Goal: Task Accomplishment & Management: Use online tool/utility

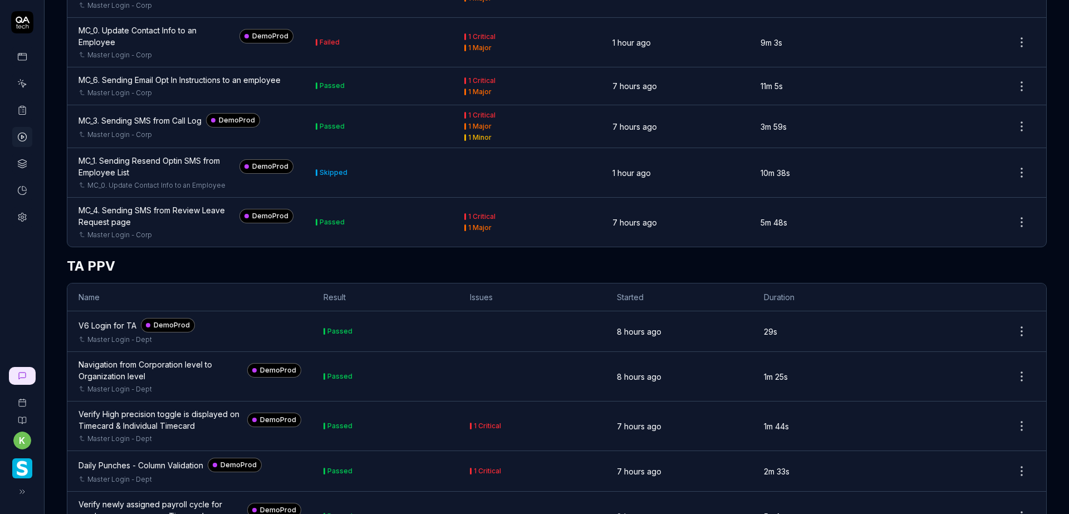
scroll to position [6962, 0]
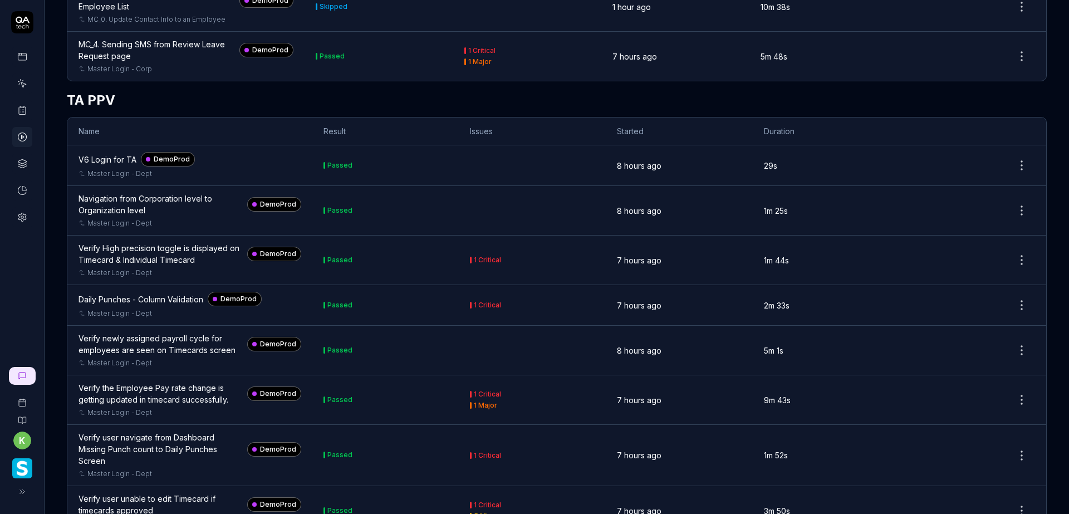
click at [175, 12] on div "MC_1. Sending Resend Optin SMS from Employee List" at bounding box center [157, 0] width 157 height 23
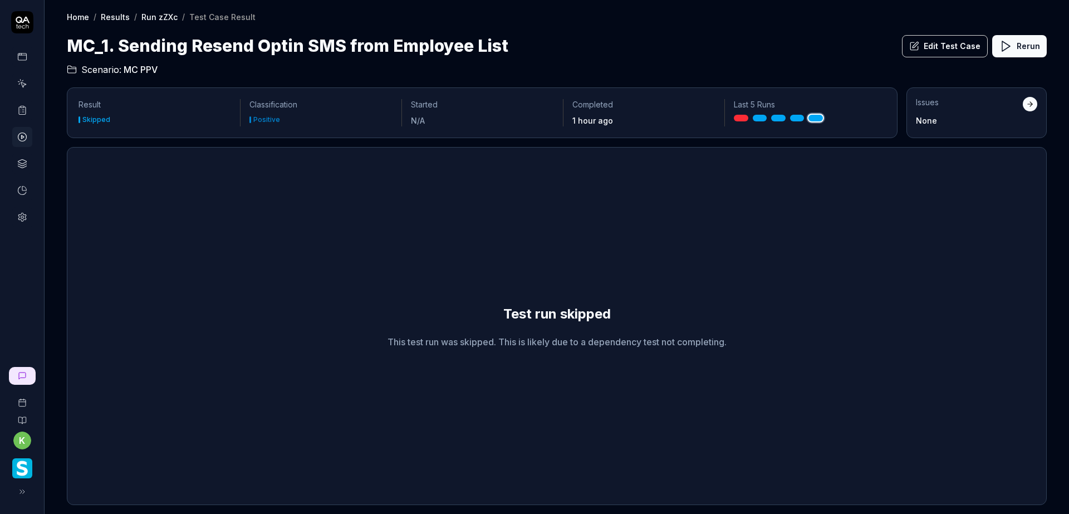
click at [814, 26] on div "Home / Results / Run zZXc / Test Case Result Home / Results / Run zZXc / Test C…" at bounding box center [557, 38] width 1025 height 76
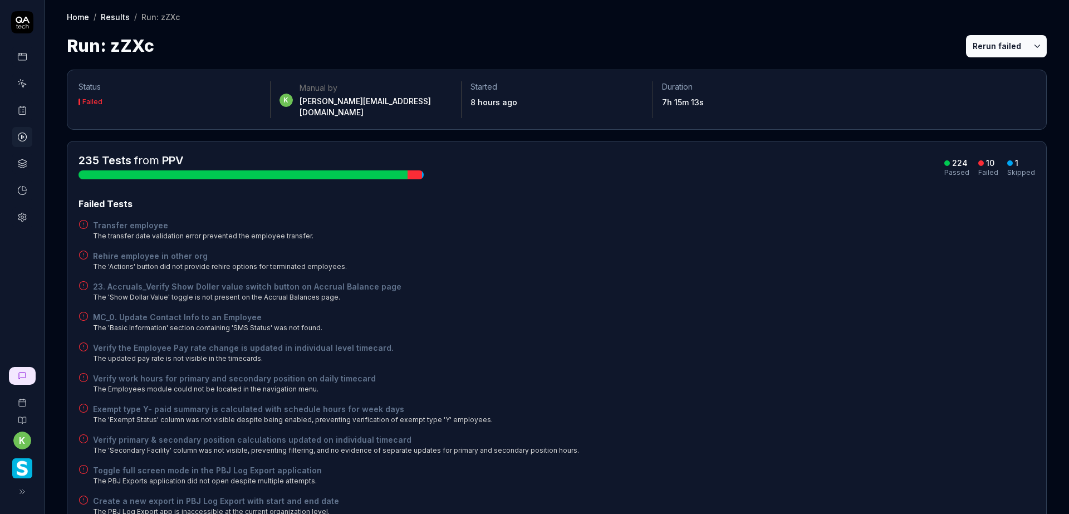
scroll to position [278, 0]
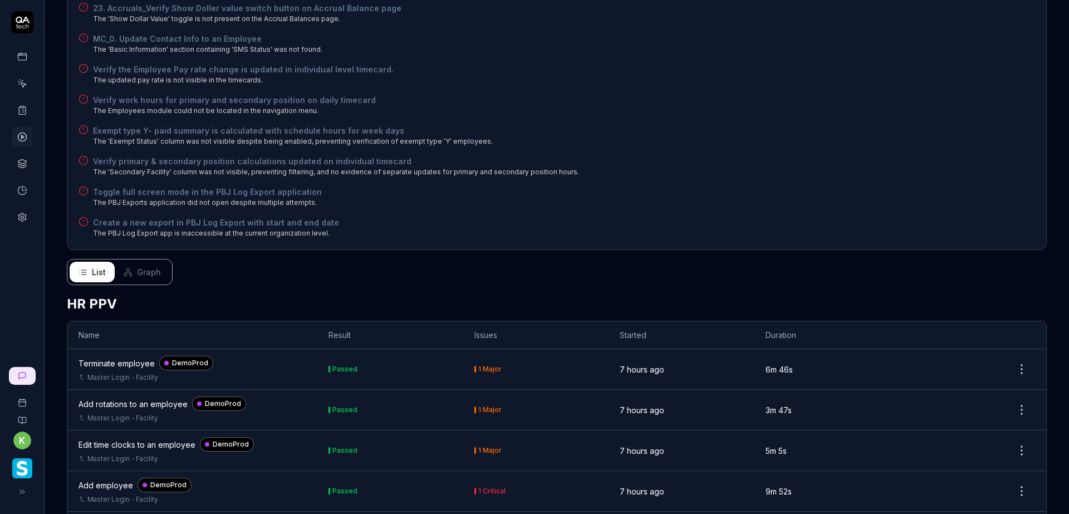
click at [152, 266] on span "Graph" at bounding box center [149, 272] width 24 height 12
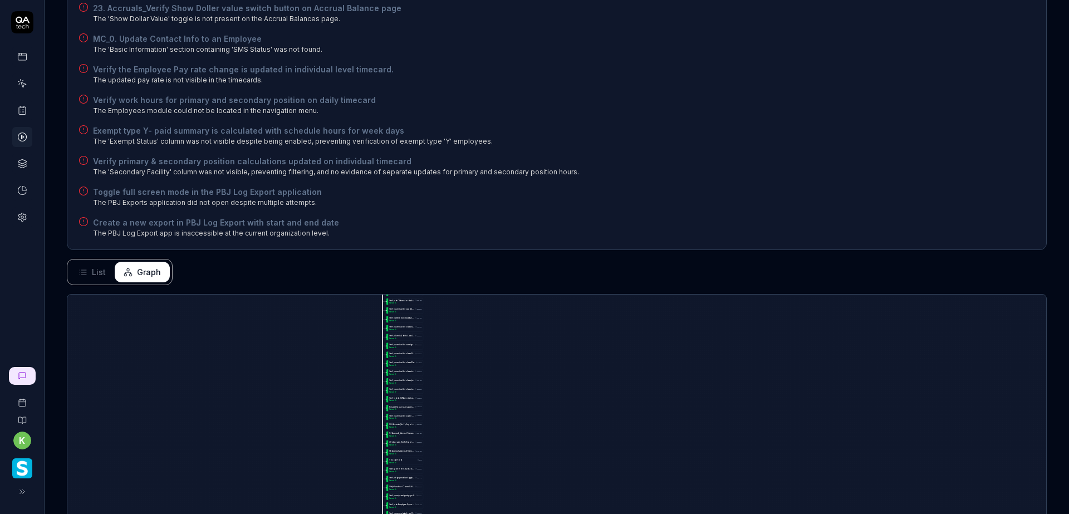
drag, startPoint x: 609, startPoint y: 487, endPoint x: 620, endPoint y: 127, distance: 360.0
click at [620, 127] on div "Status Failed k Manual by kevin.opolin@smartlinx.com Started 8 hours ago Durati…" at bounding box center [557, 253] width 1025 height 947
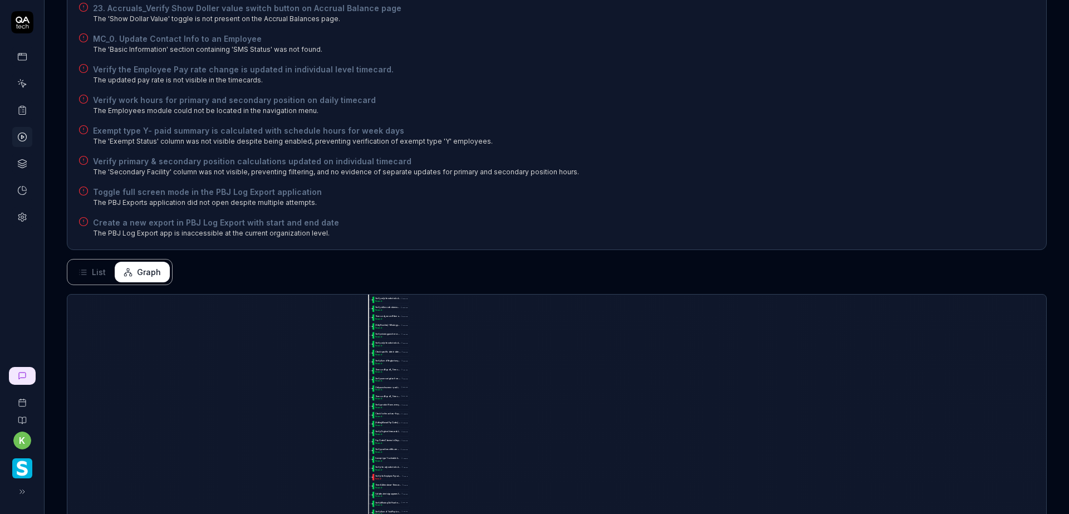
drag, startPoint x: 657, startPoint y: 436, endPoint x: 642, endPoint y: 84, distance: 352.9
click at [642, 84] on div "Status Failed k Manual by kevin.opolin@smartlinx.com Started 8 hours ago Durati…" at bounding box center [557, 253] width 1025 height 947
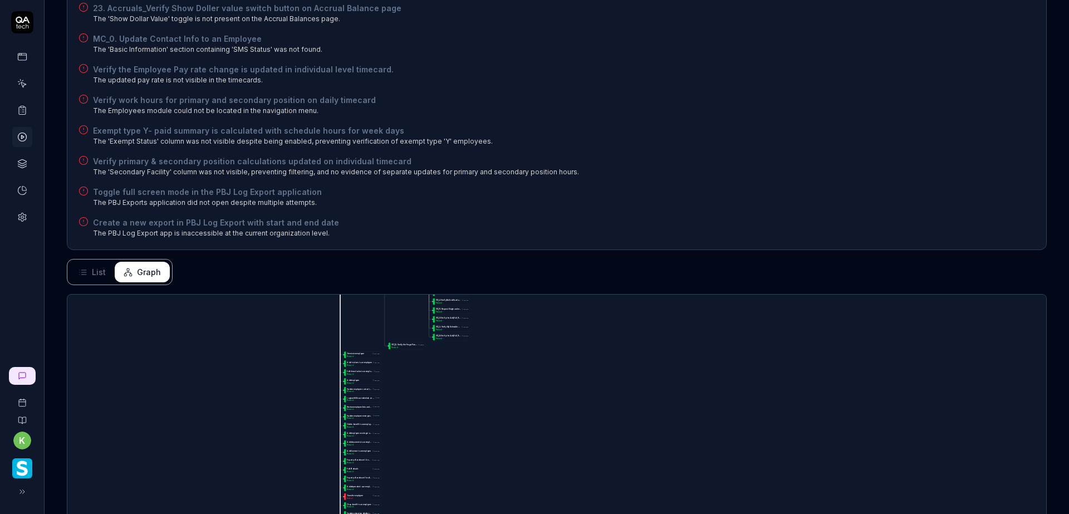
drag, startPoint x: 690, startPoint y: 419, endPoint x: 654, endPoint y: 101, distance: 320.0
click at [654, 101] on div "Status Failed k Manual by kevin.opolin@smartlinx.com Started 8 hours ago Durati…" at bounding box center [557, 253] width 1025 height 947
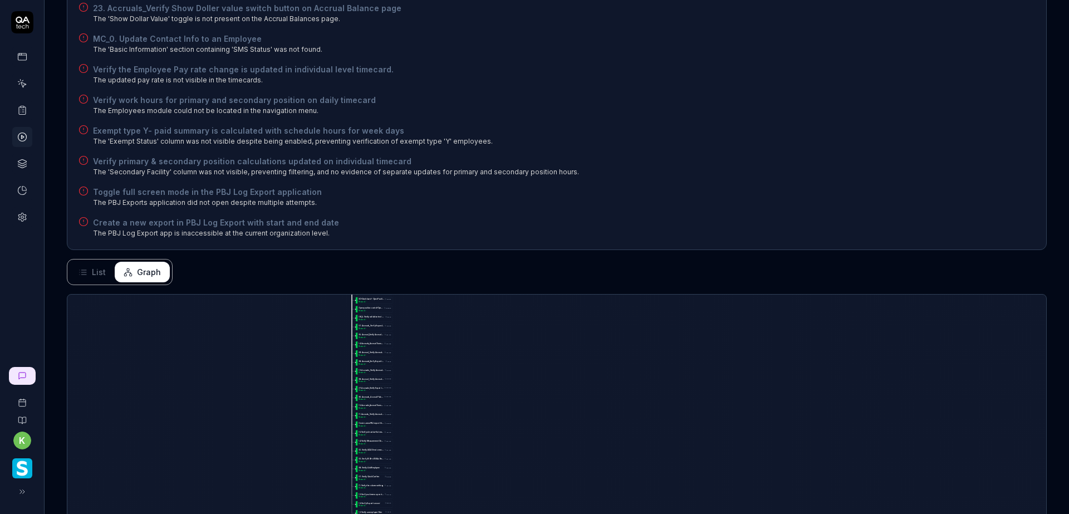
drag, startPoint x: 658, startPoint y: 383, endPoint x: 677, endPoint y: 53, distance: 330.3
click at [677, 53] on div "Status Failed k Manual by kevin.opolin@smartlinx.com Started 8 hours ago Durati…" at bounding box center [557, 253] width 1025 height 947
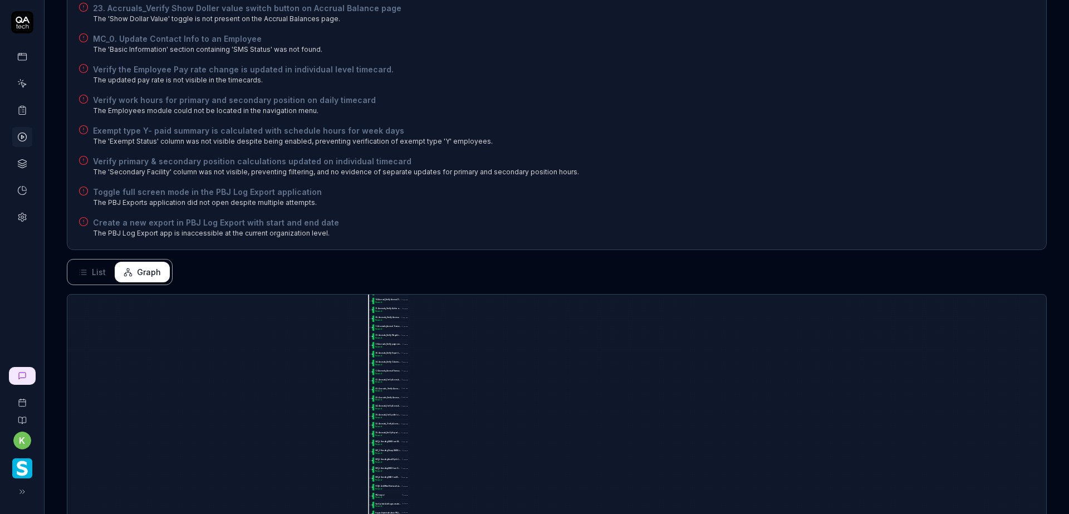
drag, startPoint x: 651, startPoint y: 431, endPoint x: 668, endPoint y: 64, distance: 367.4
click at [668, 64] on div "Status Failed k Manual by kevin.opolin@smartlinx.com Started 8 hours ago Durati…" at bounding box center [557, 253] width 1025 height 947
drag, startPoint x: 675, startPoint y: 329, endPoint x: 681, endPoint y: 475, distance: 145.5
click at [681, 475] on div "T e r m i n a t e e m p l o y e e 6m 46s Passed A d d r o t a t i o n s t o a n…" at bounding box center [556, 500] width 979 height 410
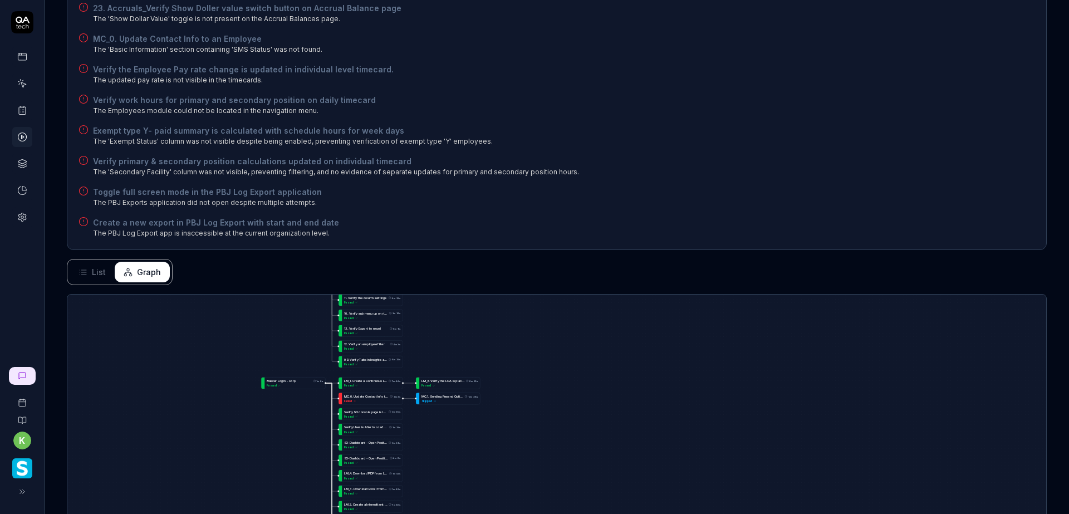
drag, startPoint x: 456, startPoint y: 354, endPoint x: 465, endPoint y: 443, distance: 90.1
click at [465, 443] on div "T e r m i n a t e e m p l o y e e 6m 46s Passed A d d r o t a t i o n s t o a n…" at bounding box center [556, 500] width 979 height 410
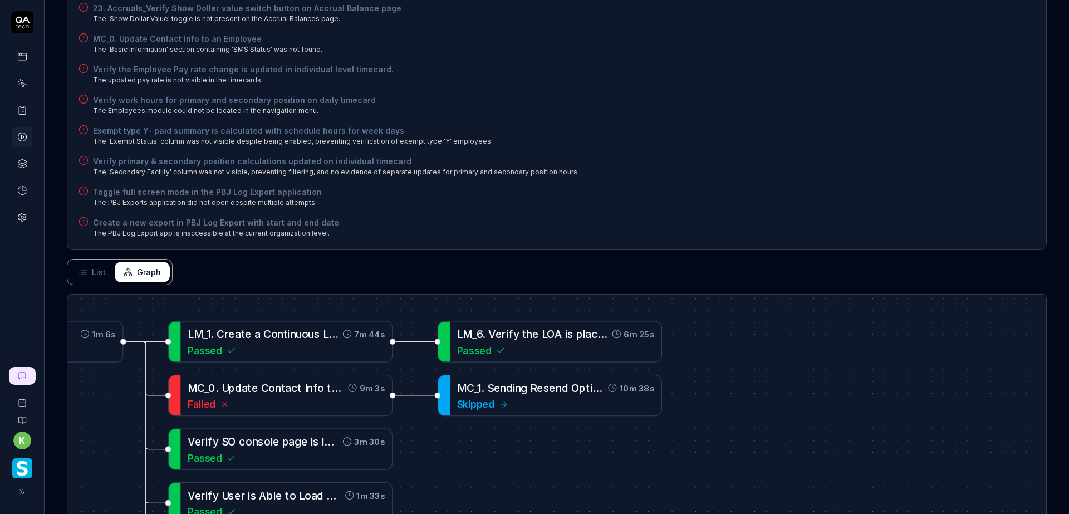
drag, startPoint x: 426, startPoint y: 431, endPoint x: 541, endPoint y: 434, distance: 115.3
click at [541, 434] on div "T e r m i n a t e e m p l o y e e 6m 46s Passed A d d r o t a t i o n s t o a n…" at bounding box center [556, 500] width 979 height 410
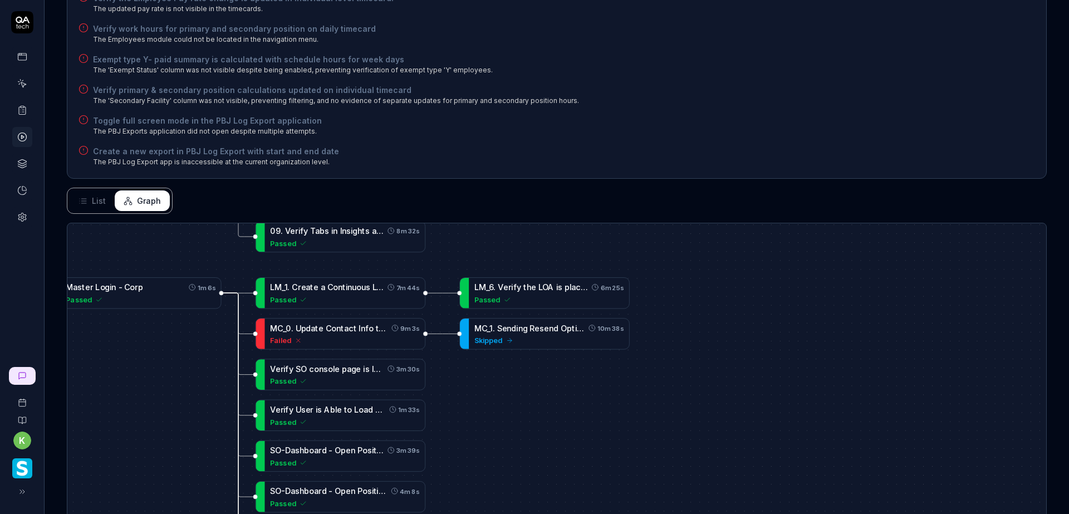
scroll to position [446, 0]
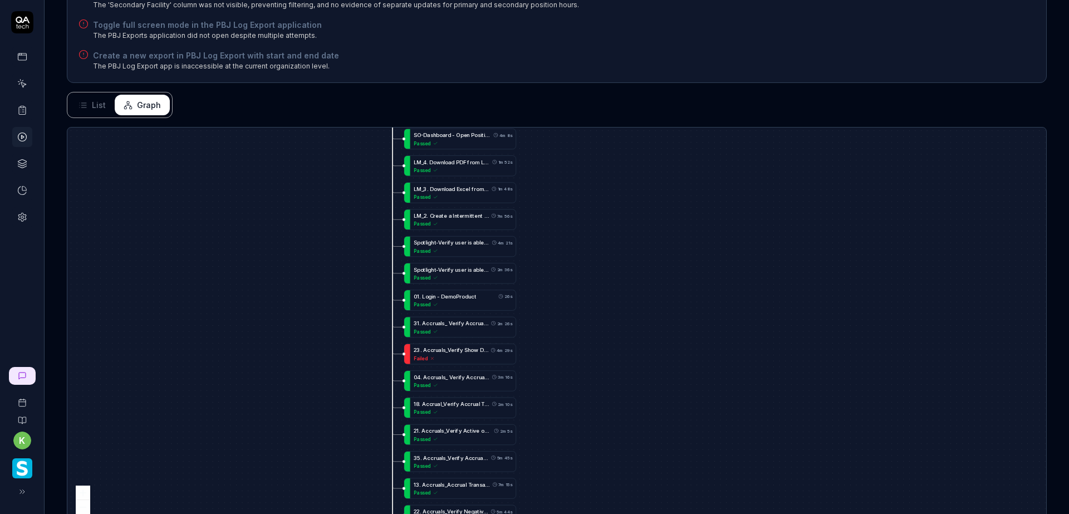
drag, startPoint x: 708, startPoint y: 385, endPoint x: 702, endPoint y: 135, distance: 250.2
click at [702, 138] on div "T e r m i n a t e e m p l o y e e 6m 46s Passed A d d r o t a t i o n s t o a n…" at bounding box center [556, 333] width 979 height 410
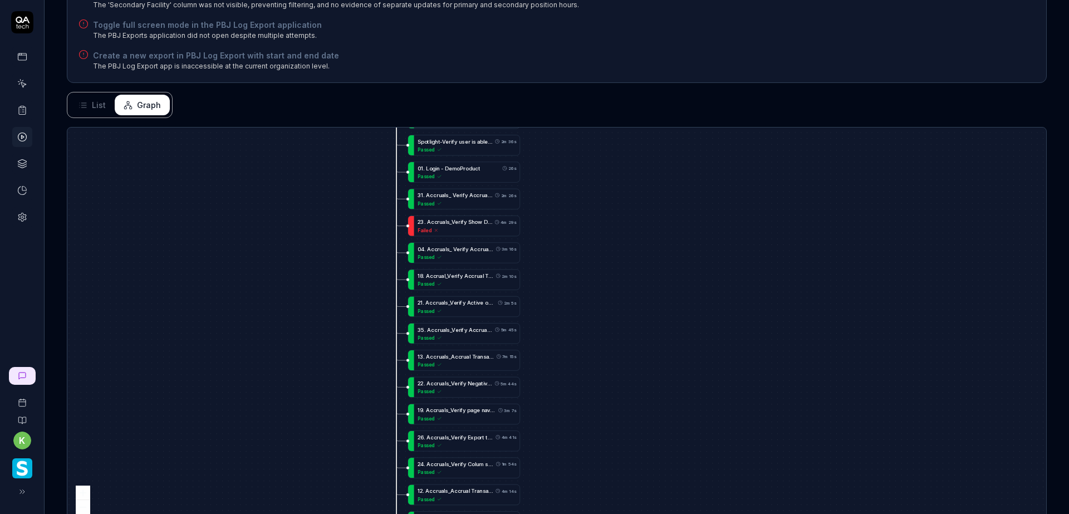
drag, startPoint x: 719, startPoint y: 351, endPoint x: 729, endPoint y: 143, distance: 208.6
click at [730, 143] on div "T e r m i n a t e e m p l o y e e 6m 46s Passed A d d r o t a t i o n s t o a n…" at bounding box center [556, 333] width 979 height 410
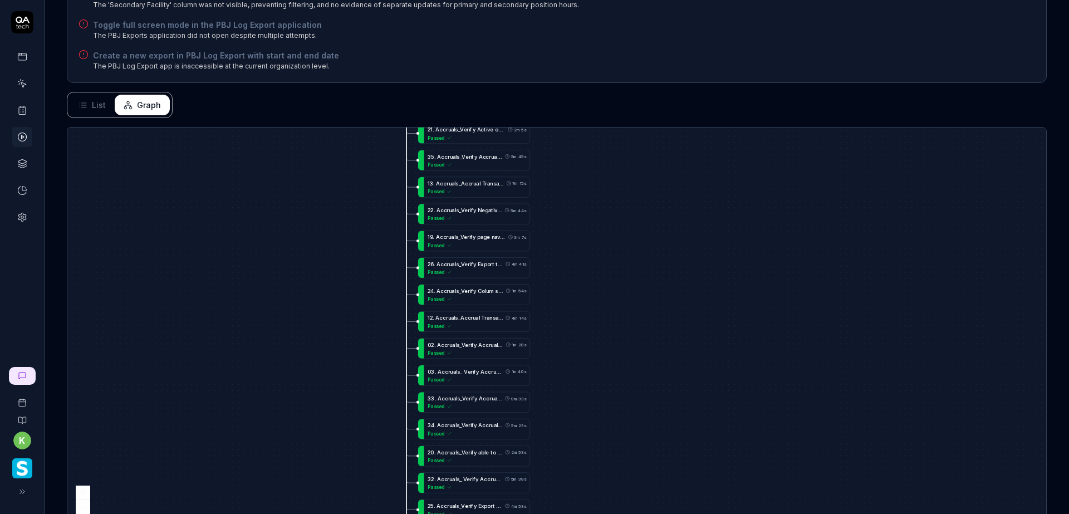
drag, startPoint x: 708, startPoint y: 472, endPoint x: 731, endPoint y: 116, distance: 357.2
click at [731, 131] on div "T e r m i n a t e e m p l o y e e 6m 46s Passed A d d r o t a t i o n s t o a n…" at bounding box center [556, 333] width 979 height 410
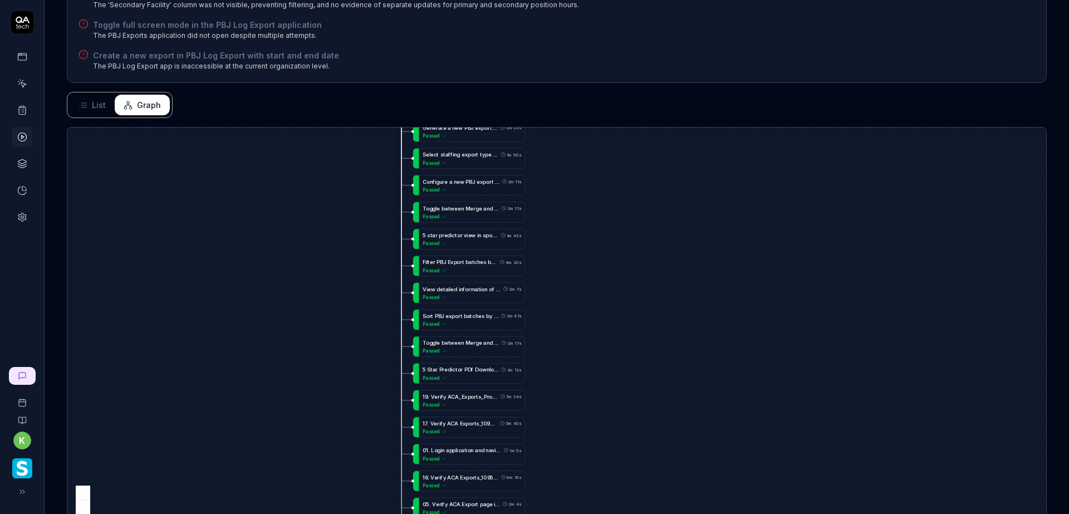
drag, startPoint x: 737, startPoint y: 422, endPoint x: 709, endPoint y: 115, distance: 308.2
click at [709, 115] on div "Status Failed k Manual by kevin.opolin@smartlinx.com Started 8 hours ago Durati…" at bounding box center [557, 86] width 1025 height 947
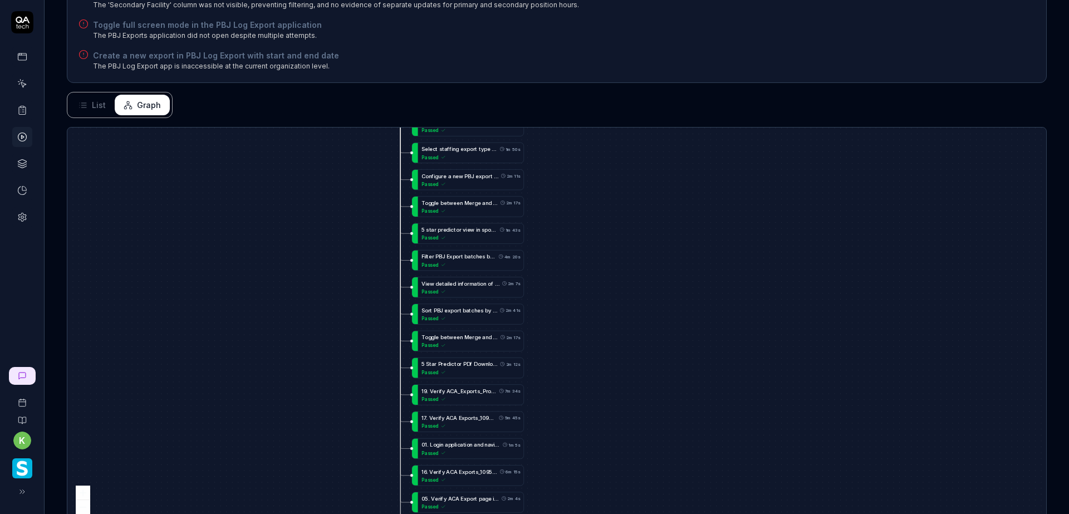
drag, startPoint x: 710, startPoint y: 400, endPoint x: 673, endPoint y: 95, distance: 307.4
click at [676, 114] on div "Status Failed k Manual by kevin.opolin@smartlinx.com Started 8 hours ago Durati…" at bounding box center [557, 86] width 1025 height 947
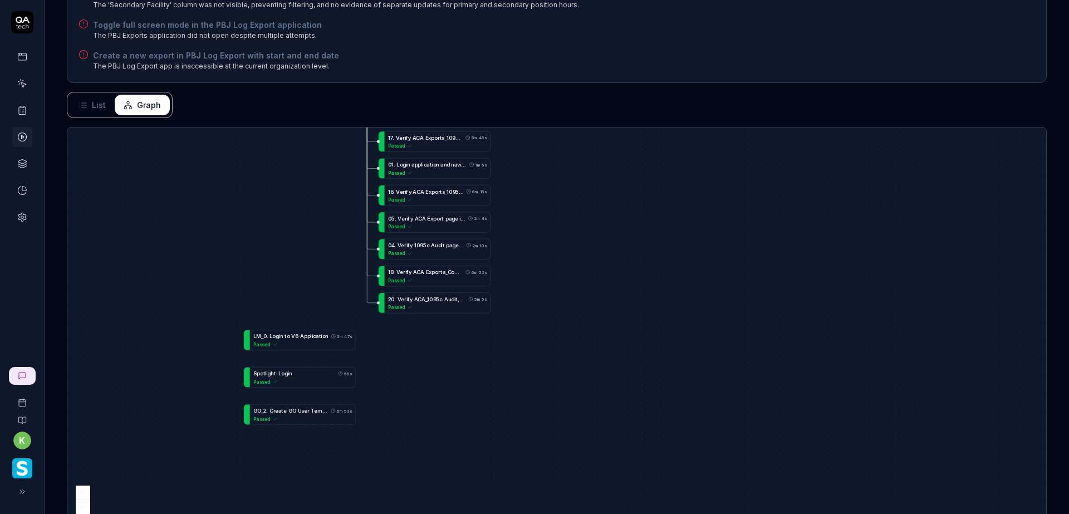
click at [20, 110] on icon at bounding box center [22, 110] width 10 height 10
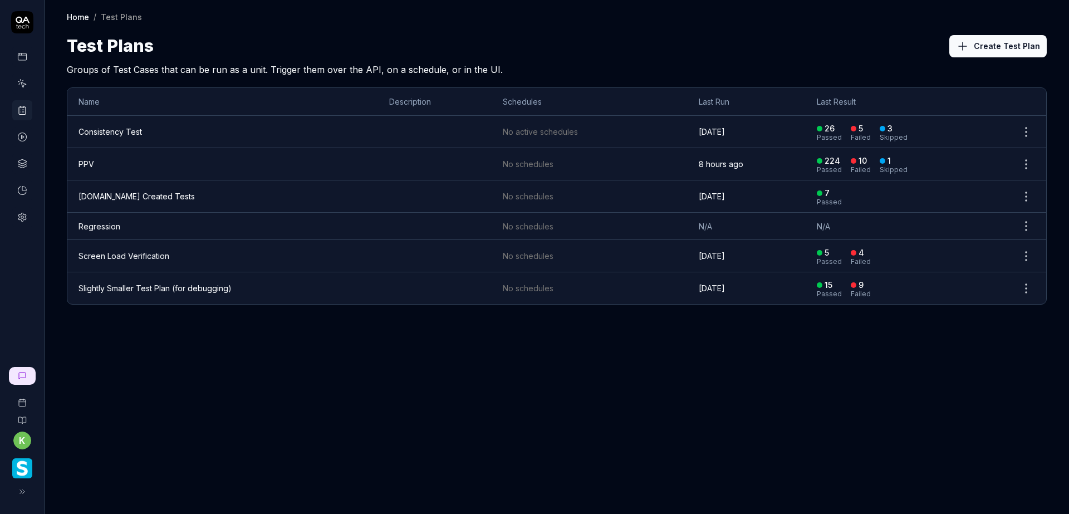
click at [150, 155] on td "PPV" at bounding box center [222, 164] width 311 height 32
click at [149, 168] on td "PPV" at bounding box center [222, 164] width 311 height 32
click at [149, 167] on td "PPV" at bounding box center [222, 164] width 311 height 32
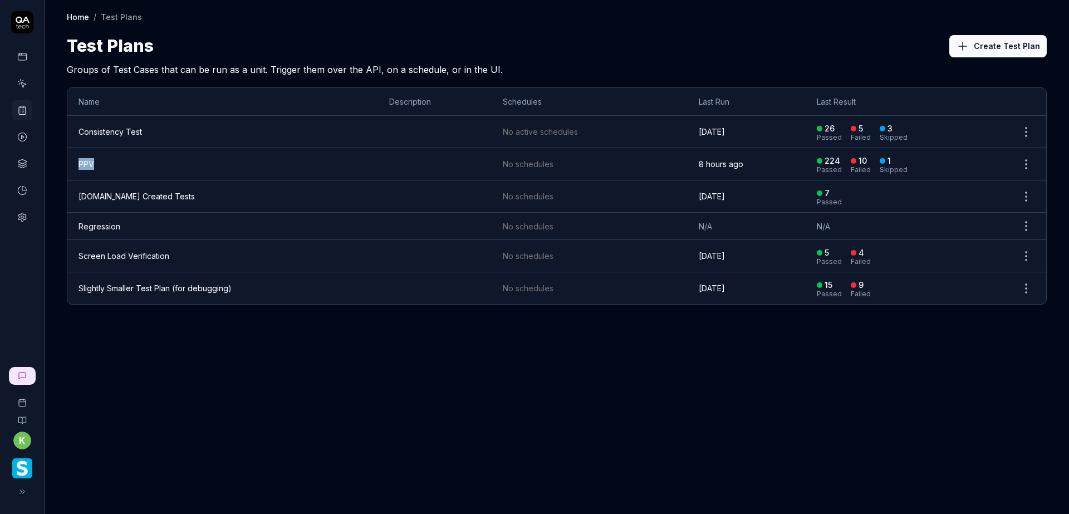
click at [150, 167] on td "PPV" at bounding box center [222, 164] width 311 height 32
click at [153, 164] on td "PPV" at bounding box center [222, 164] width 311 height 32
click at [153, 163] on td "PPV" at bounding box center [222, 164] width 311 height 32
click at [163, 162] on td "PPV" at bounding box center [222, 164] width 311 height 32
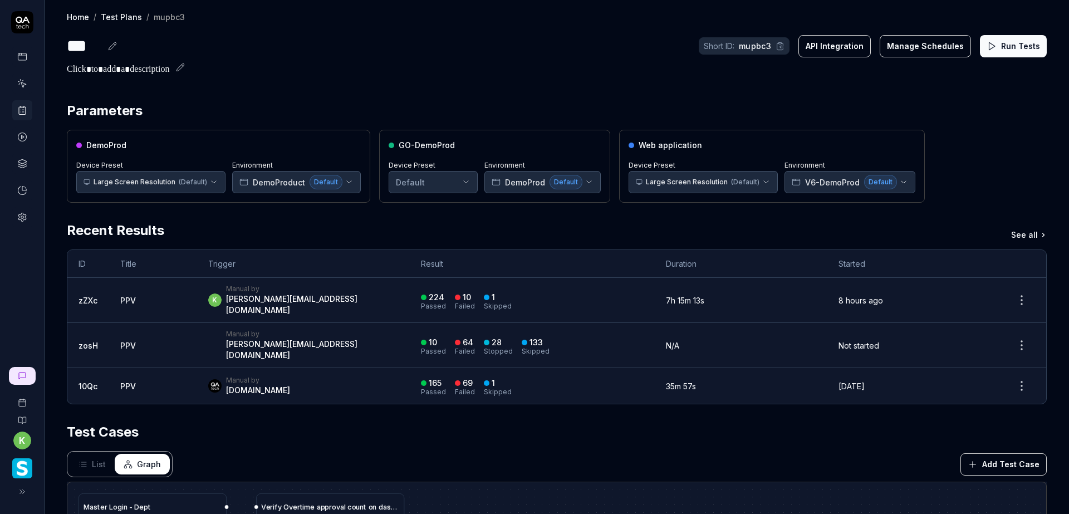
drag, startPoint x: 1013, startPoint y: 47, endPoint x: 131, endPoint y: 282, distance: 912.4
click at [992, 172] on div "Home / Test Plans / mupbc3 Home / Test Plans / mupbc3 *** Short ID: mupbc3 API …" at bounding box center [557, 397] width 1025 height 795
click at [94, 458] on span "List" at bounding box center [99, 464] width 14 height 12
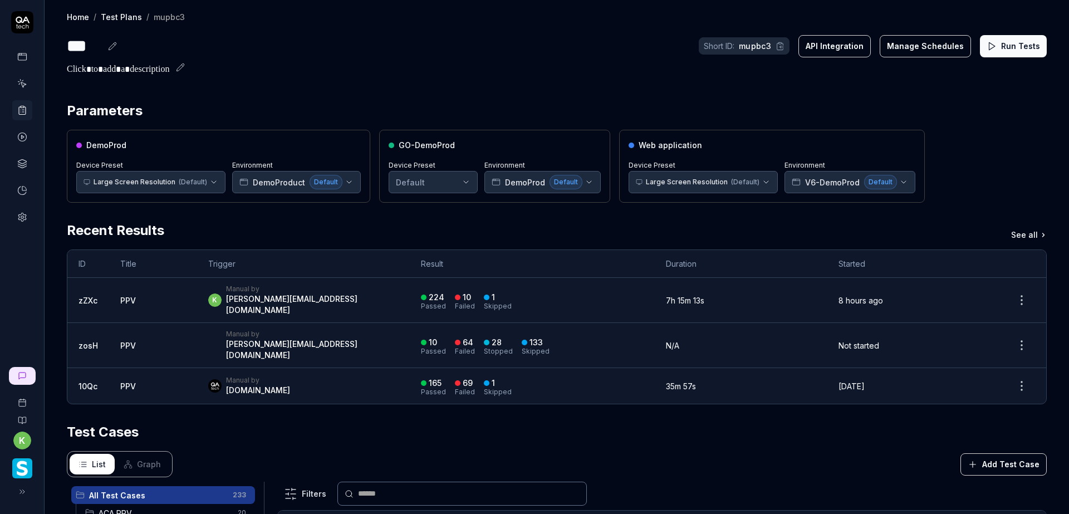
click at [998, 46] on button "Run Tests" at bounding box center [1013, 46] width 67 height 22
click at [504, 58] on h2 at bounding box center [557, 67] width 980 height 18
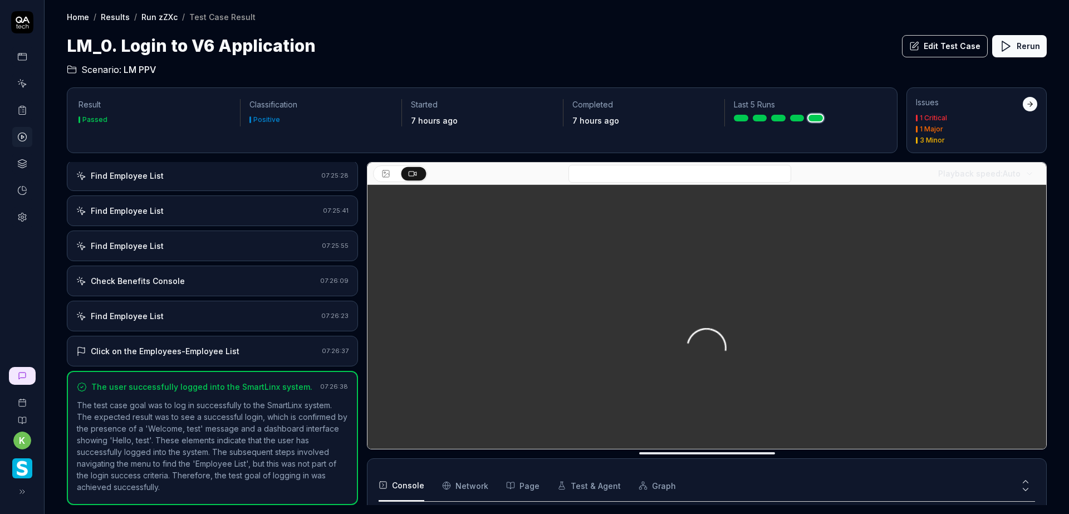
scroll to position [90, 0]
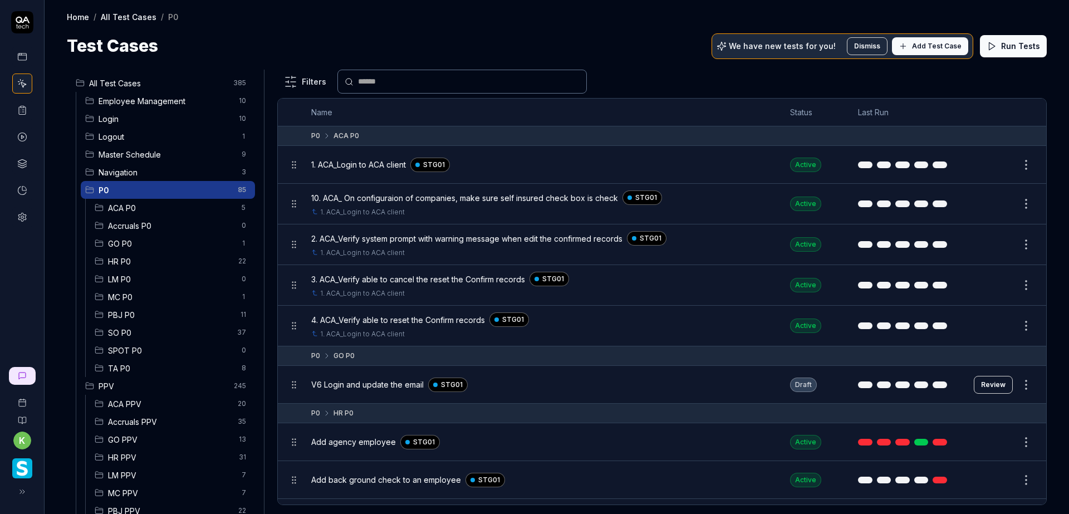
click at [181, 276] on span "LM P0" at bounding box center [171, 279] width 127 height 12
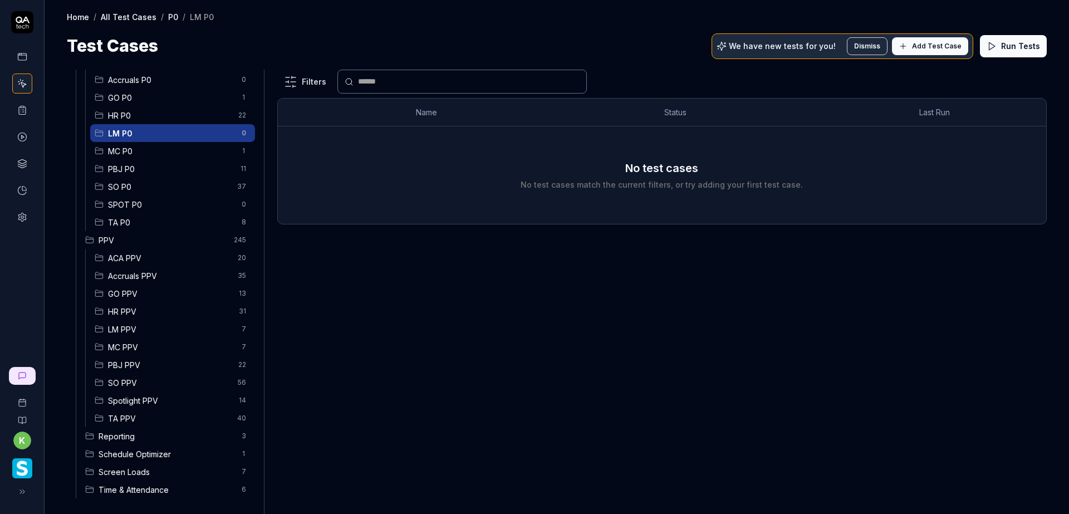
scroll to position [148, 0]
click at [150, 333] on span "LM PPV" at bounding box center [171, 327] width 127 height 12
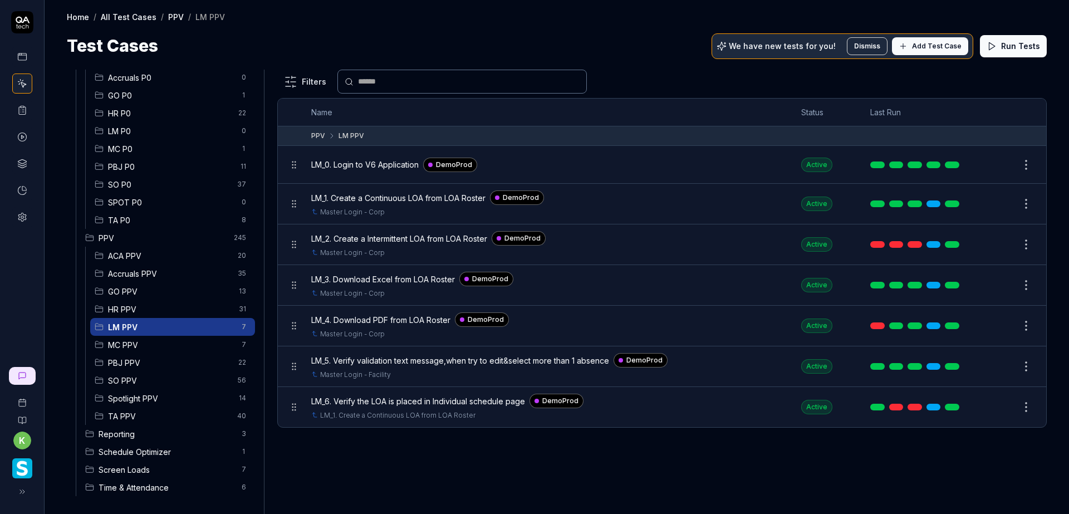
click at [1027, 168] on html "k Home / All Test Cases / PPV / LM PPV Home / All Test Cases / PPV / LM PPV Tes…" at bounding box center [534, 257] width 1069 height 514
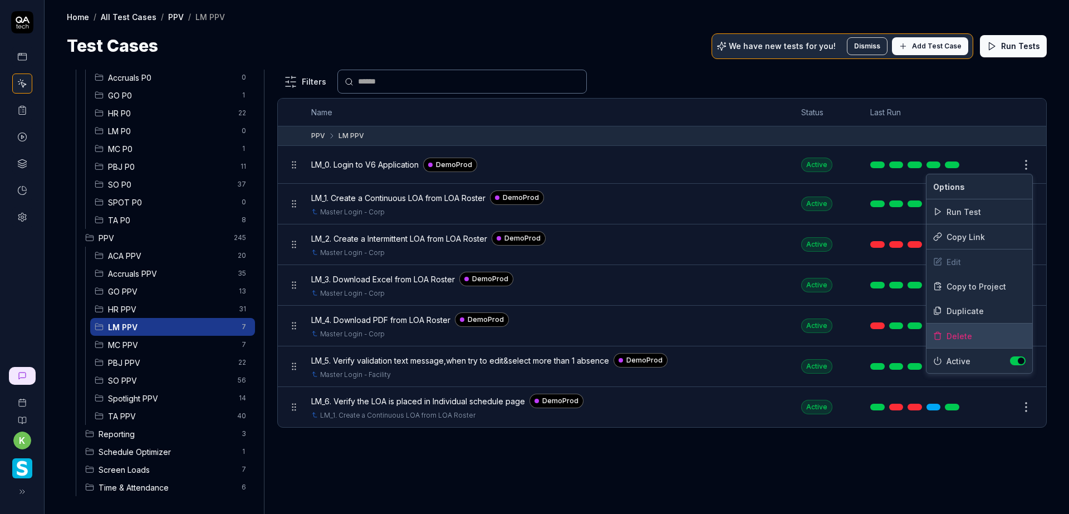
click at [960, 341] on div "Delete" at bounding box center [980, 336] width 106 height 25
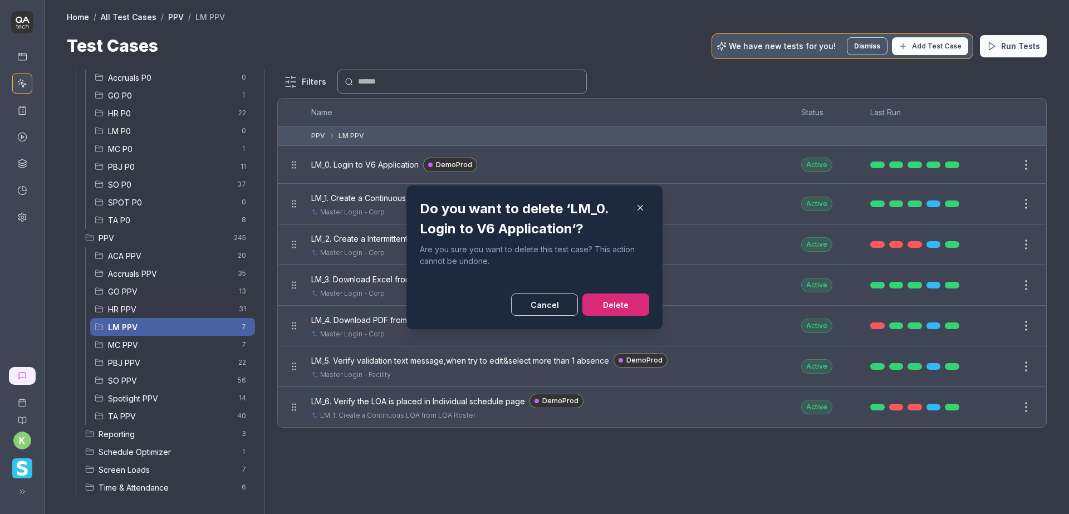
click at [605, 309] on button "Delete" at bounding box center [616, 305] width 67 height 22
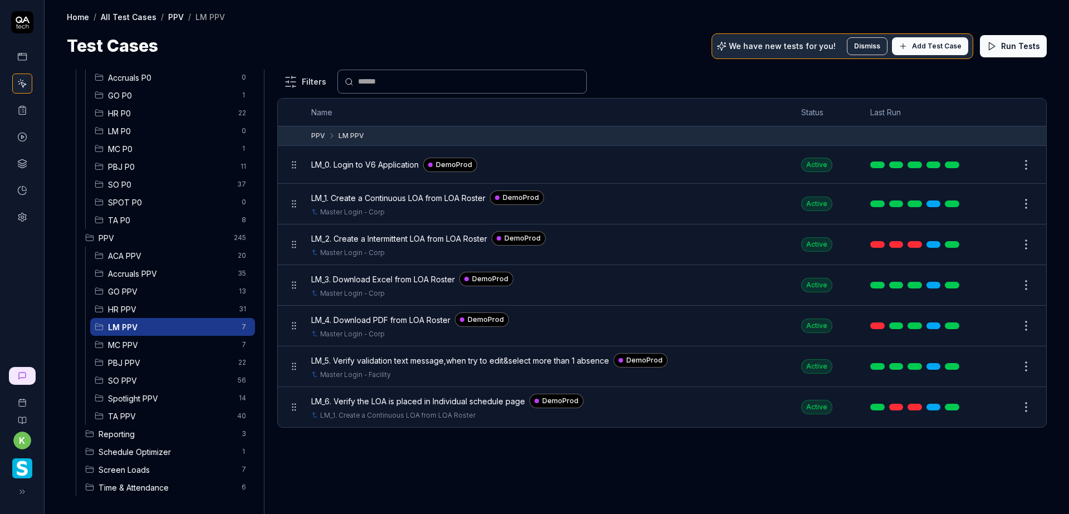
click at [139, 397] on span "Spotlight PPV" at bounding box center [170, 399] width 124 height 12
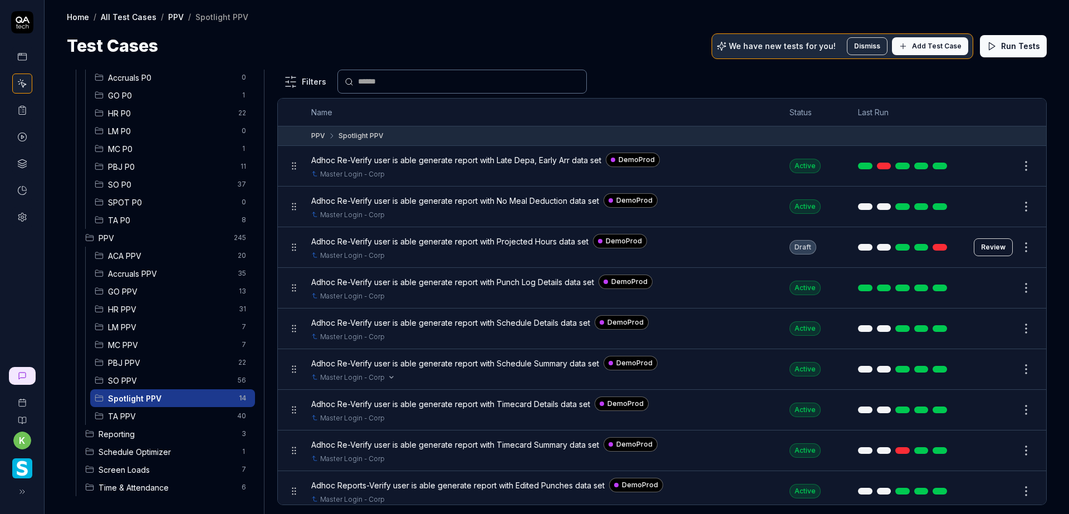
scroll to position [207, 0]
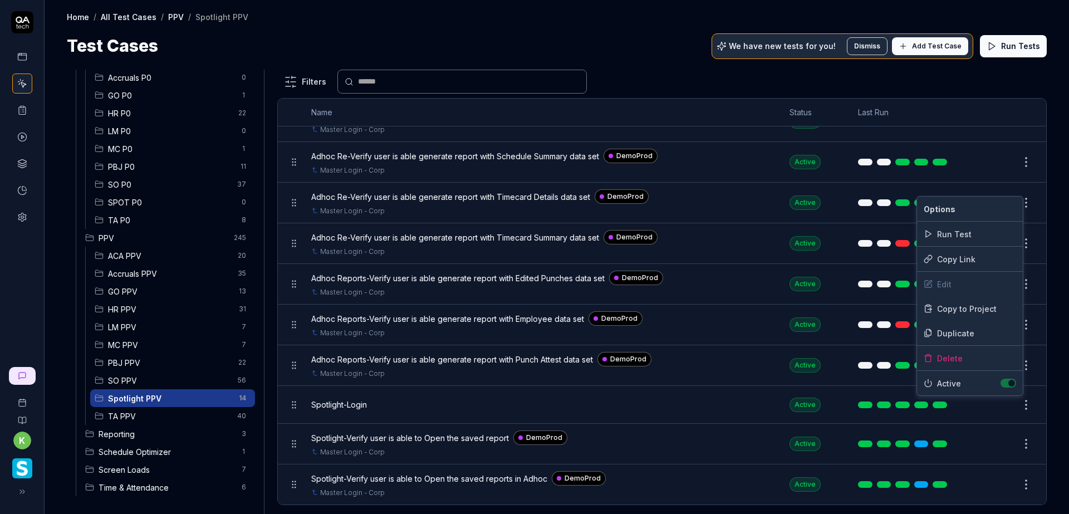
click at [1019, 402] on html "k Home / All Test Cases / PPV / Spotlight PPV Home / All Test Cases / PPV / Spo…" at bounding box center [534, 257] width 1069 height 514
click at [952, 358] on div "Delete" at bounding box center [970, 358] width 106 height 25
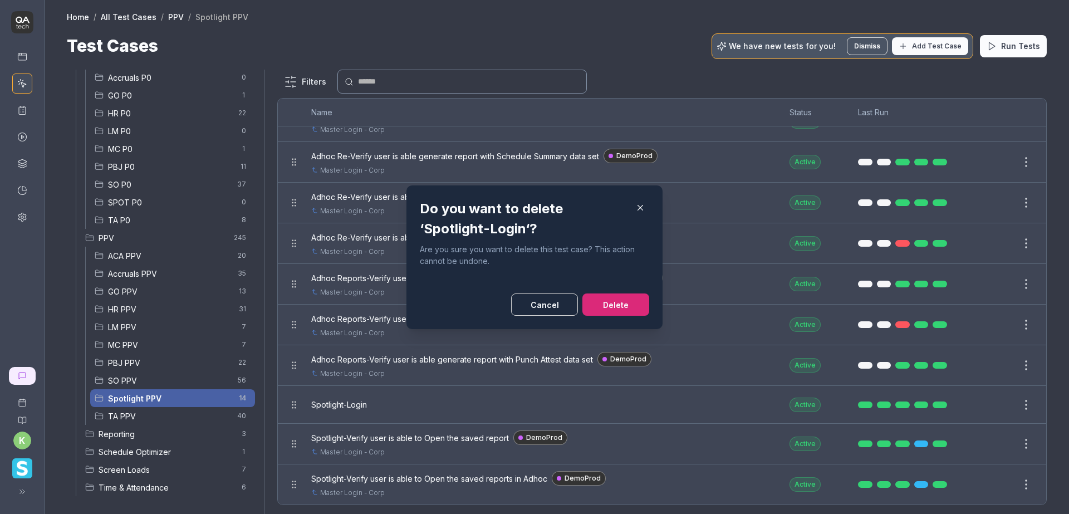
click at [601, 294] on button "Delete" at bounding box center [616, 305] width 67 height 22
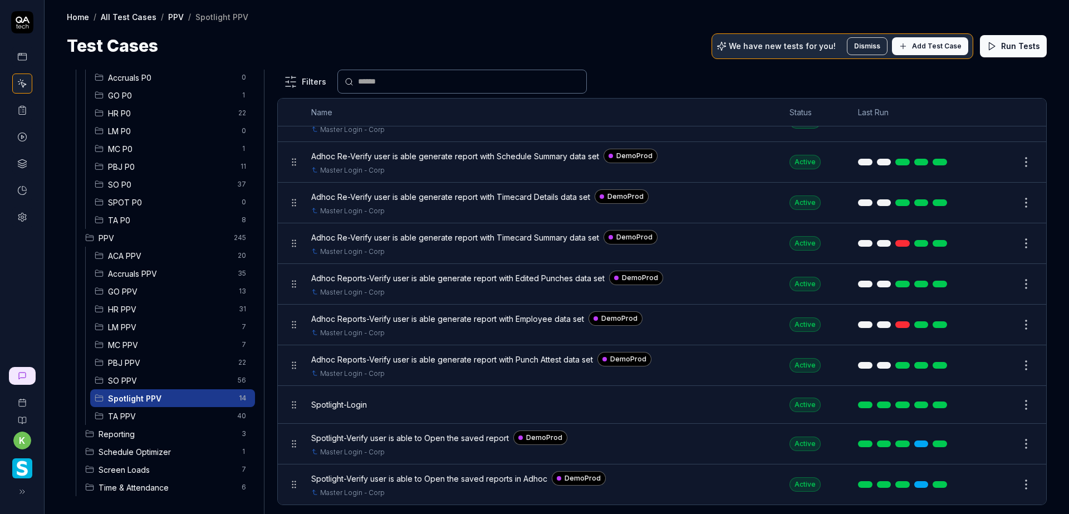
click at [143, 293] on span "GO PPV" at bounding box center [170, 292] width 124 height 12
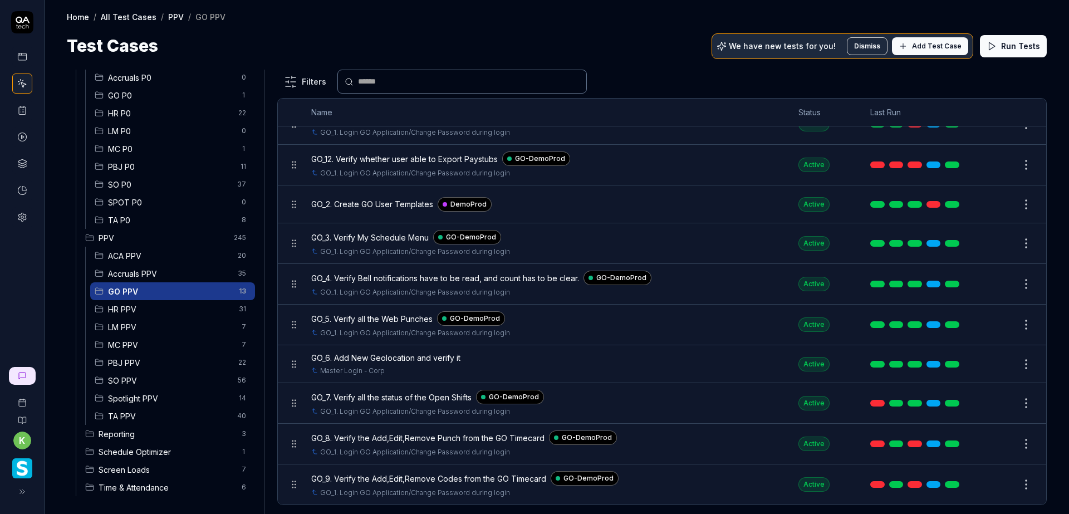
scroll to position [164, 0]
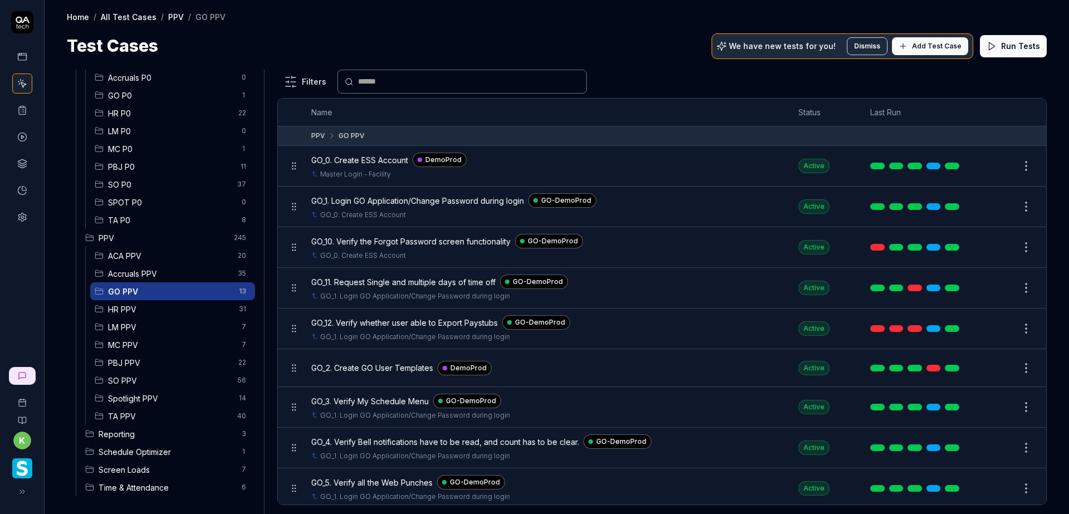
click at [367, 369] on span "GO_2. Create GO User Templates" at bounding box center [372, 368] width 122 height 12
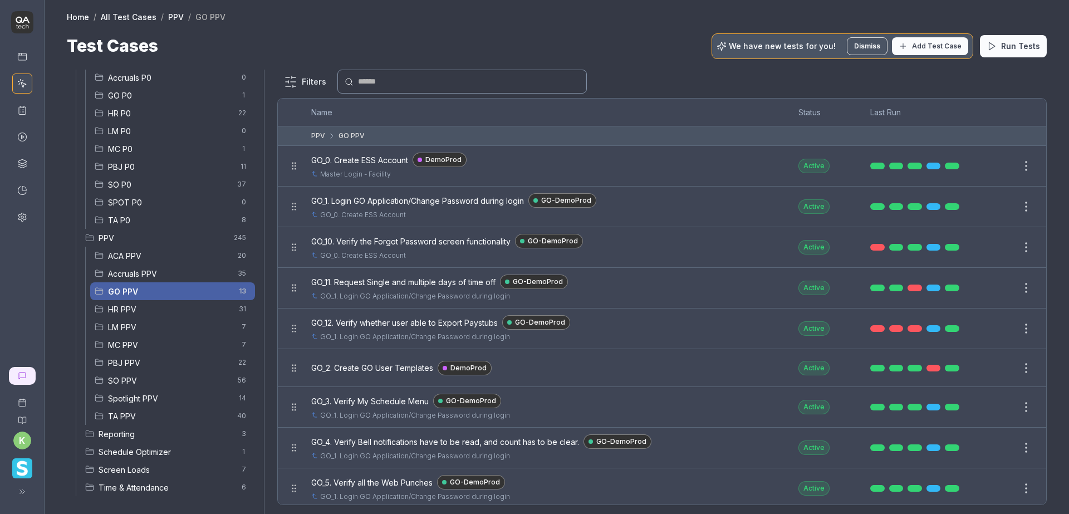
click at [681, 60] on div at bounding box center [534, 257] width 1069 height 514
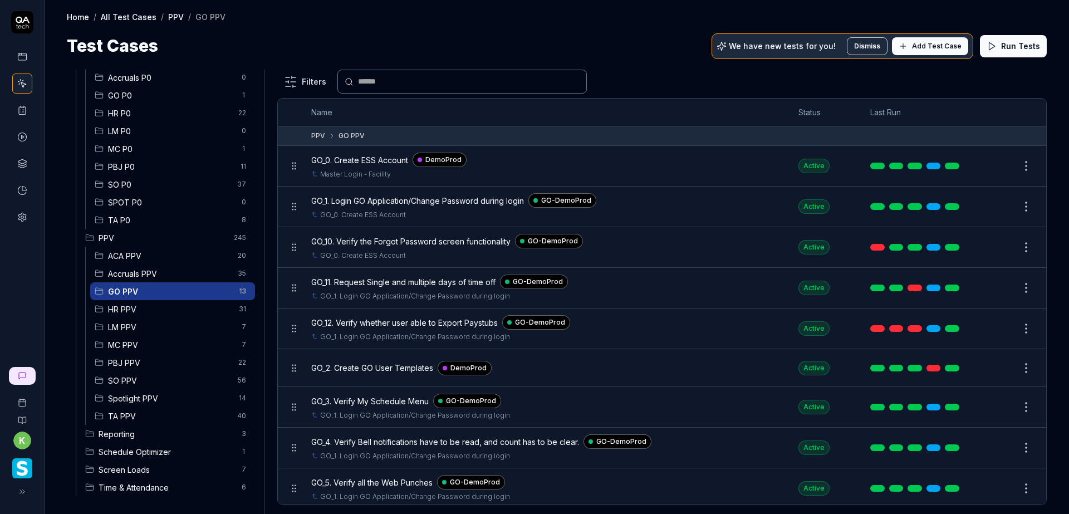
click at [986, 364] on button "Edit" at bounding box center [999, 368] width 27 height 18
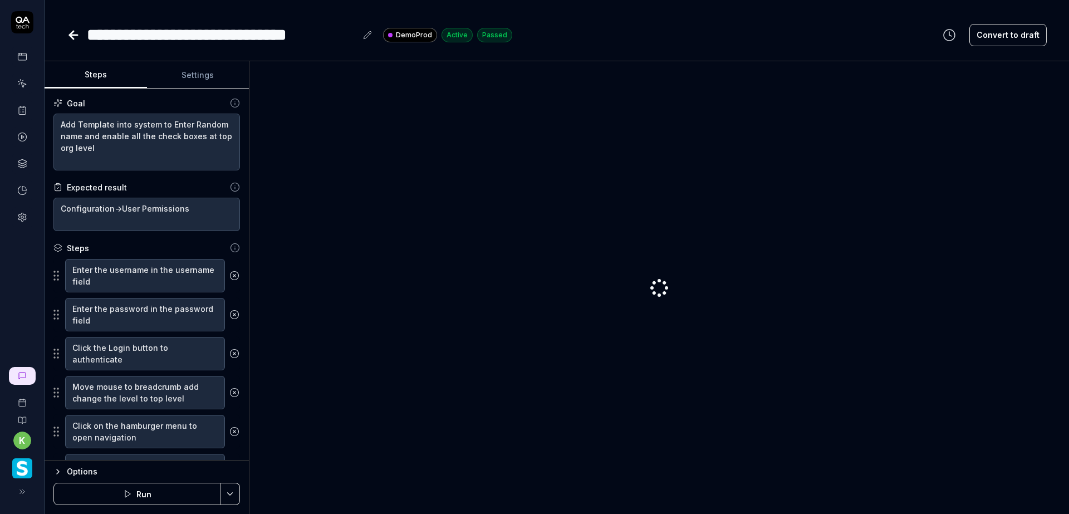
type textarea "*"
click at [197, 79] on button "Settings" at bounding box center [198, 75] width 102 height 27
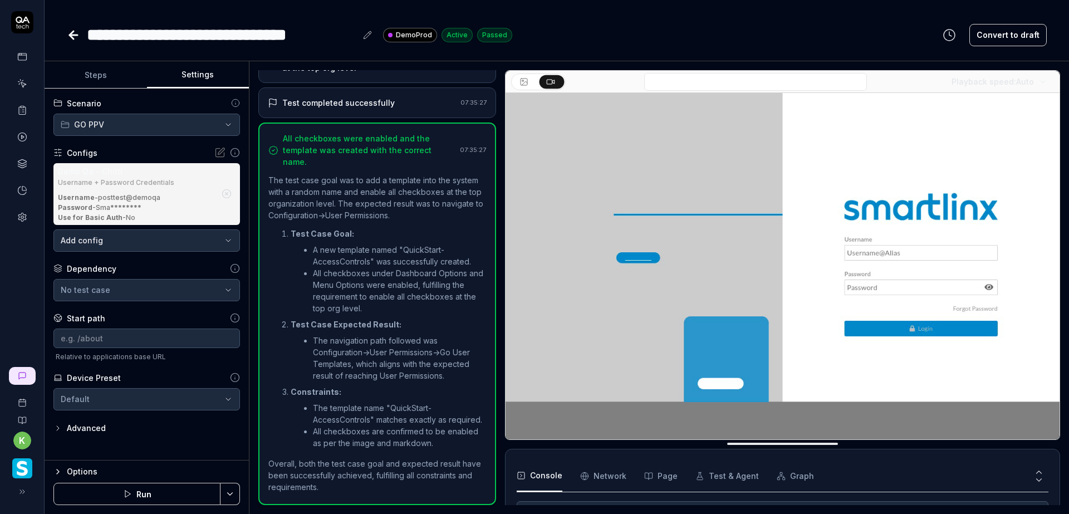
scroll to position [89, 0]
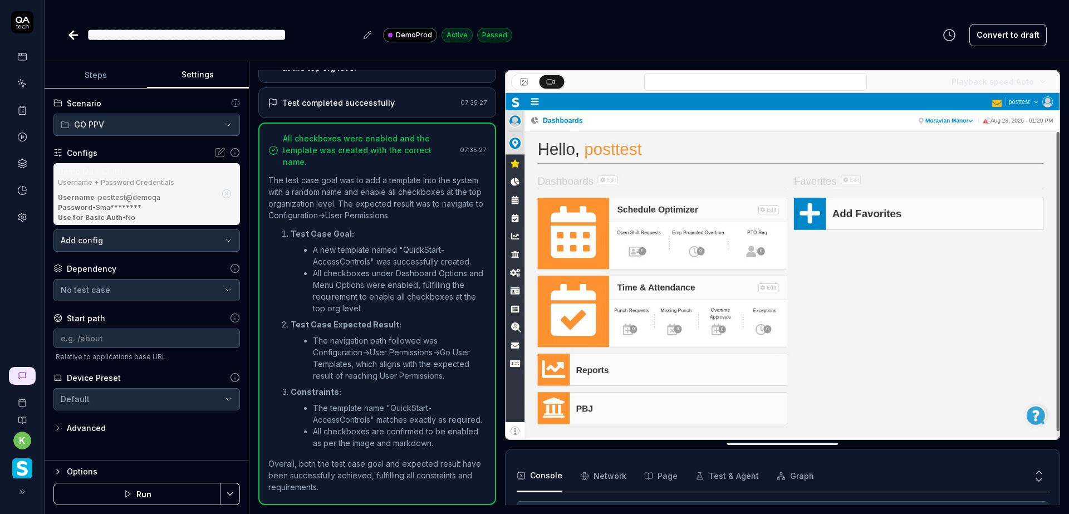
click at [227, 192] on icon "button" at bounding box center [227, 194] width 10 height 10
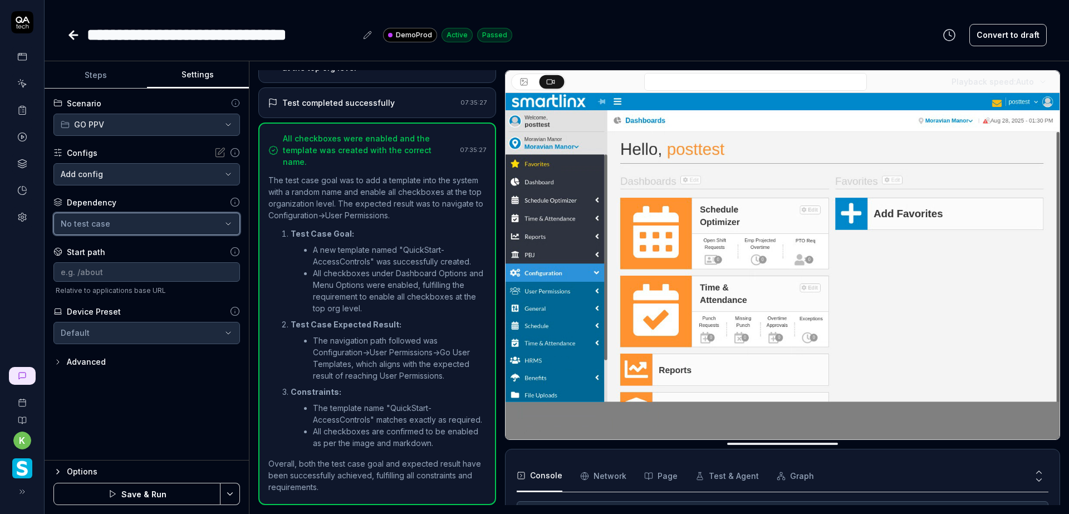
click at [181, 226] on div "No test case" at bounding box center [141, 224] width 161 height 12
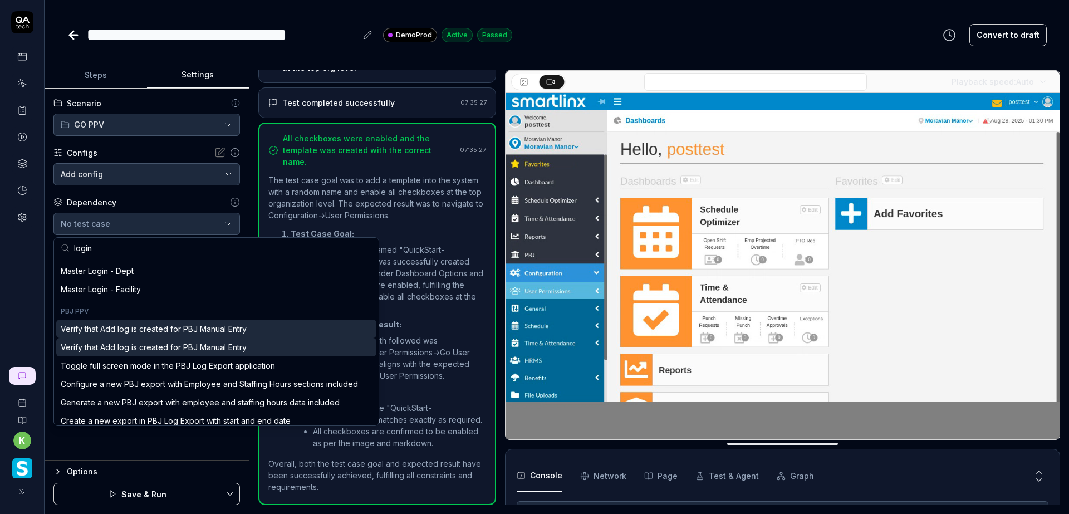
scroll to position [613, 0]
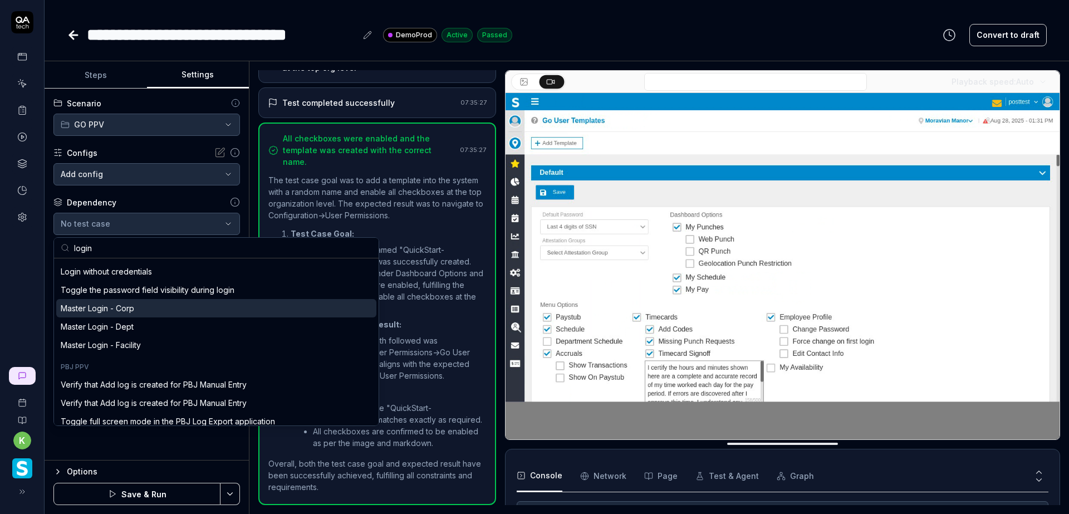
type input "login"
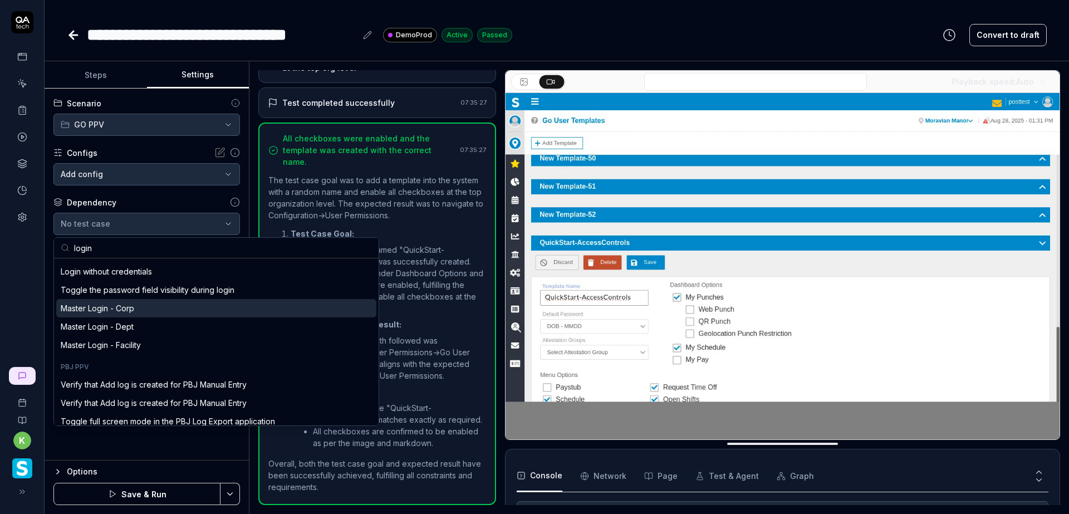
click at [155, 309] on div "Master Login - Corp" at bounding box center [216, 308] width 320 height 18
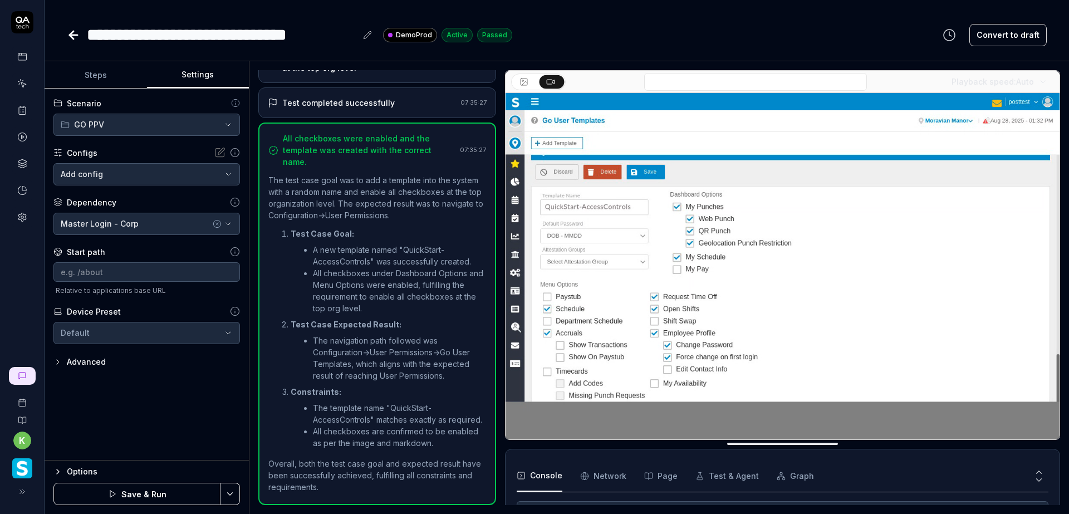
click at [158, 495] on button "Save & Run" at bounding box center [136, 494] width 167 height 22
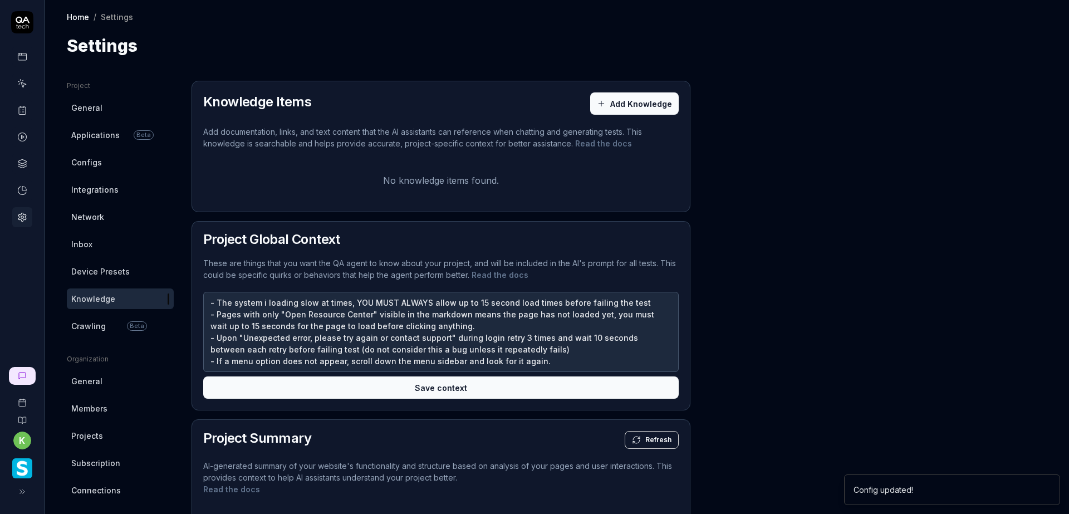
scroll to position [81, 0]
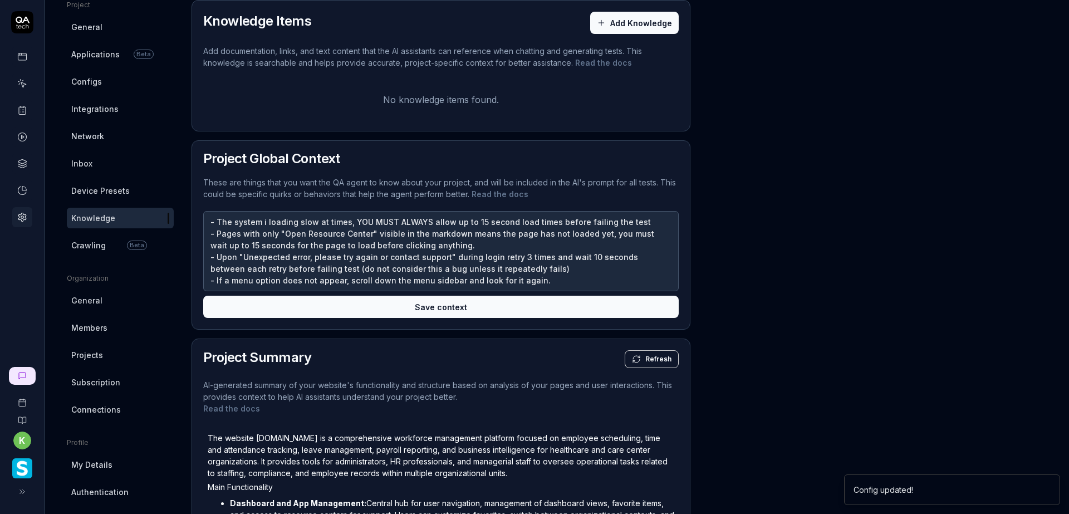
type textarea "*"
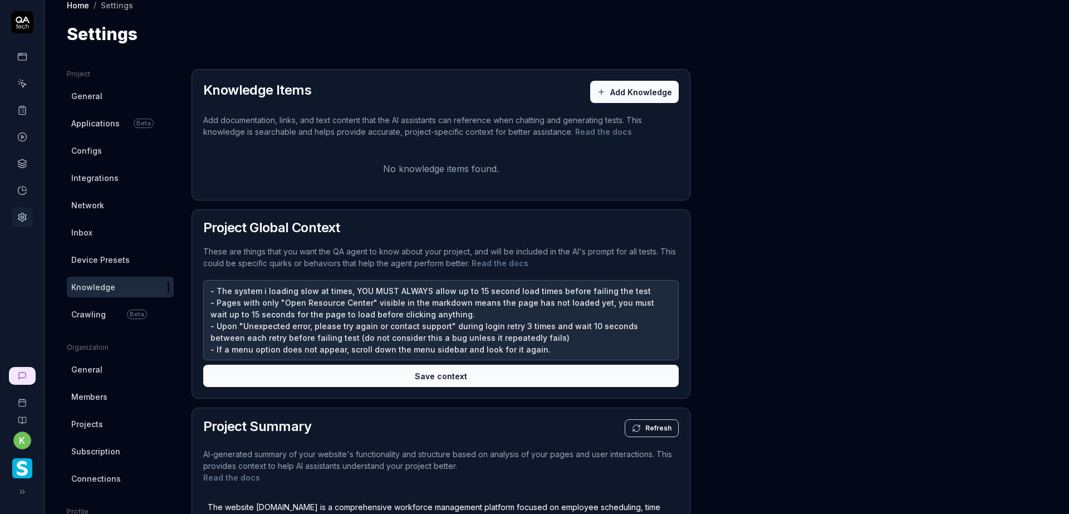
scroll to position [0, 0]
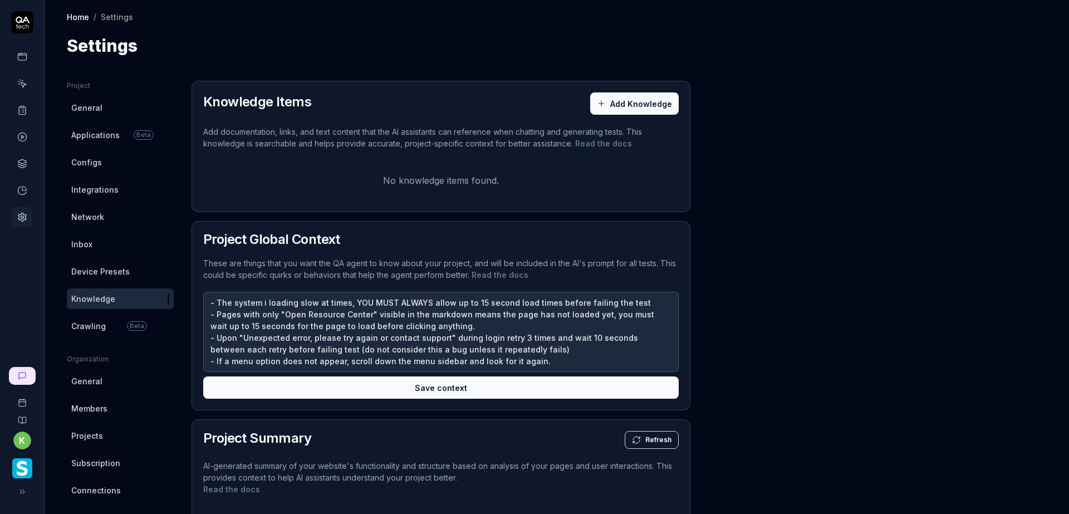
click at [95, 141] on link "Applications Beta" at bounding box center [120, 135] width 107 height 21
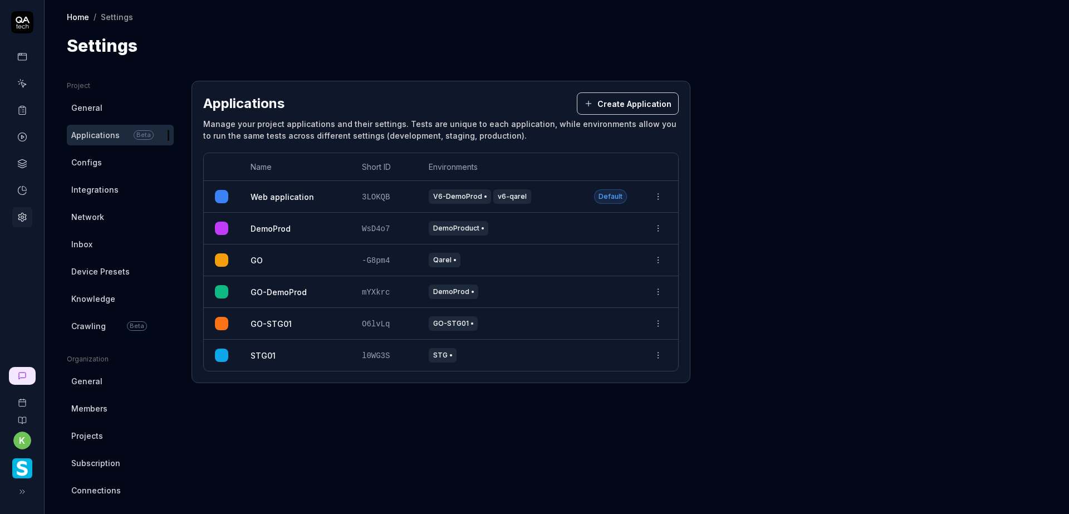
click at [103, 167] on link "Configs" at bounding box center [120, 162] width 107 height 21
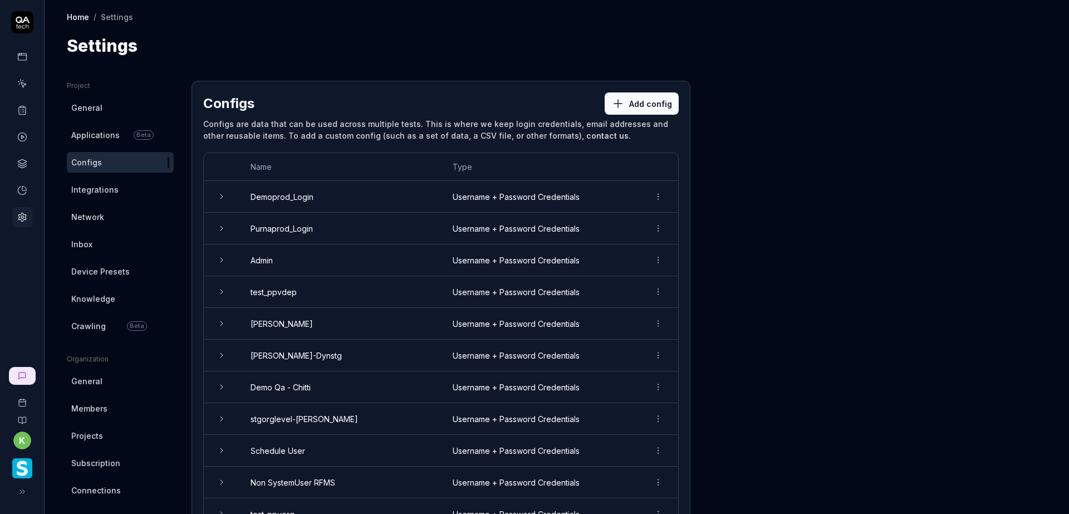
click at [101, 193] on span "Integrations" at bounding box center [94, 190] width 47 height 12
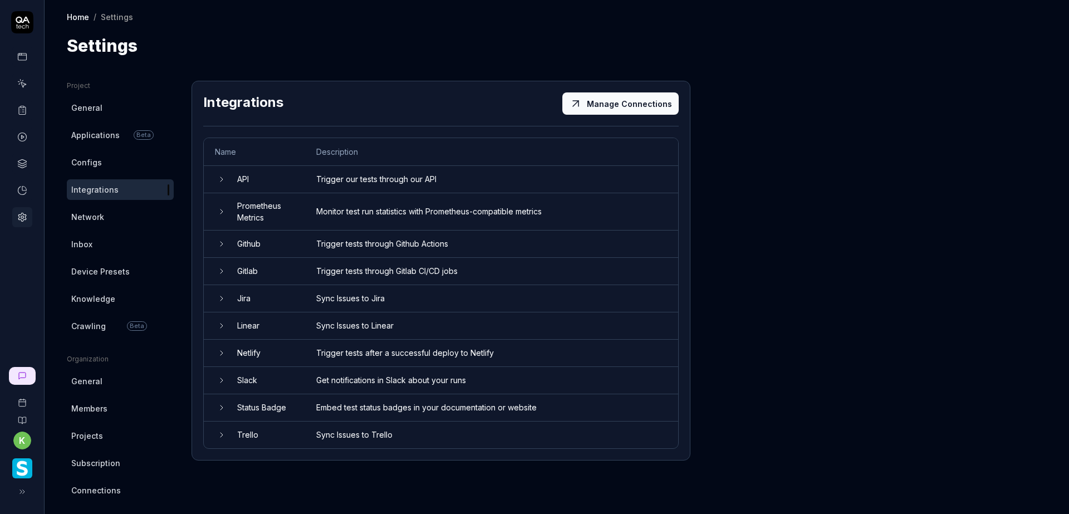
click at [96, 219] on span "Network" at bounding box center [87, 217] width 33 height 12
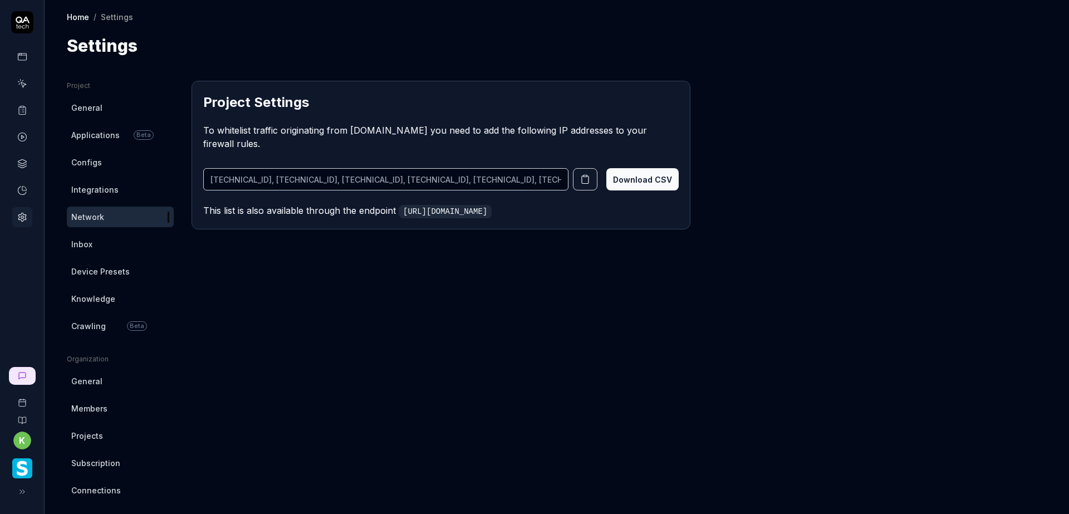
click at [95, 238] on link "Inbox" at bounding box center [120, 244] width 107 height 21
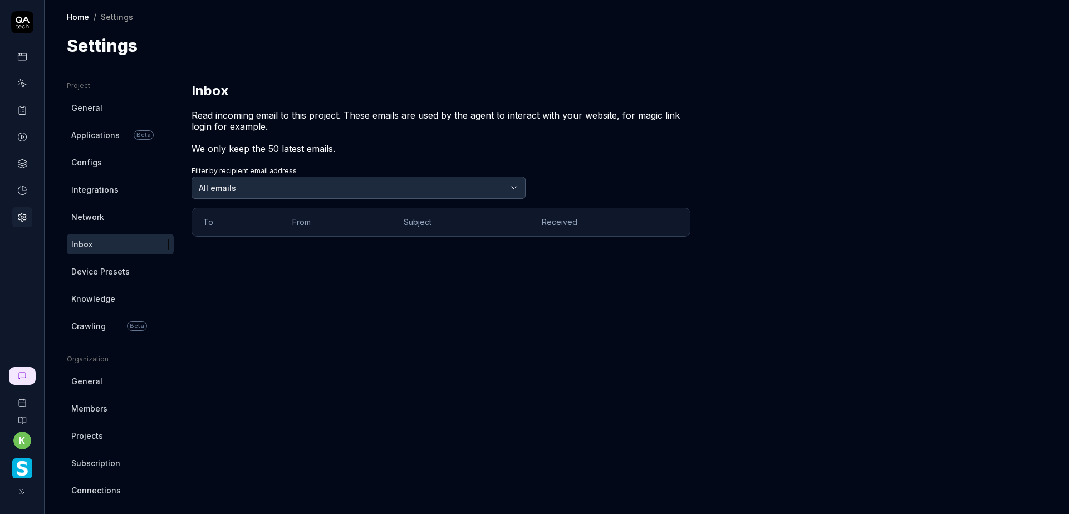
click at [104, 270] on span "Device Presets" at bounding box center [100, 272] width 58 height 12
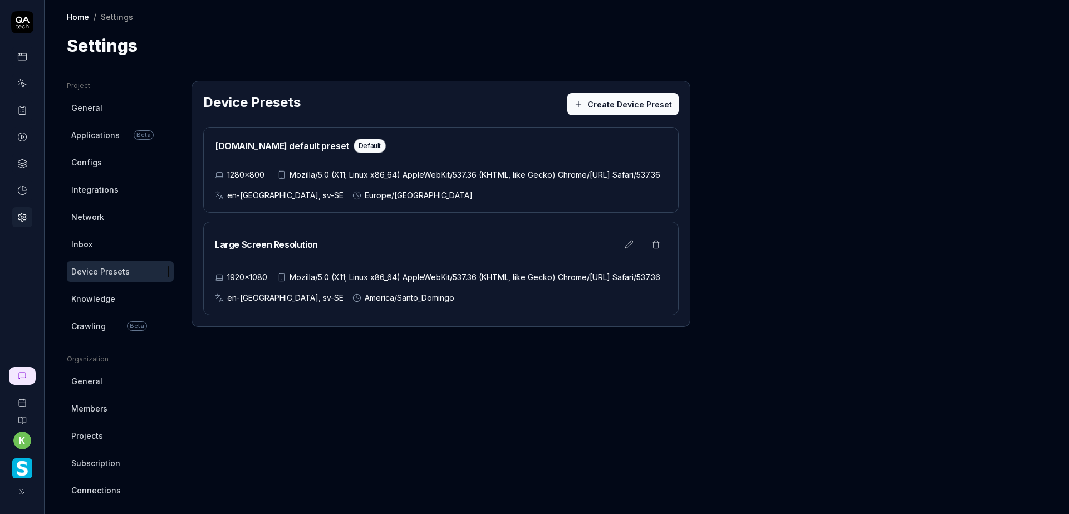
click at [23, 87] on icon at bounding box center [23, 84] width 5 height 5
click at [636, 256] on button at bounding box center [629, 244] width 22 height 22
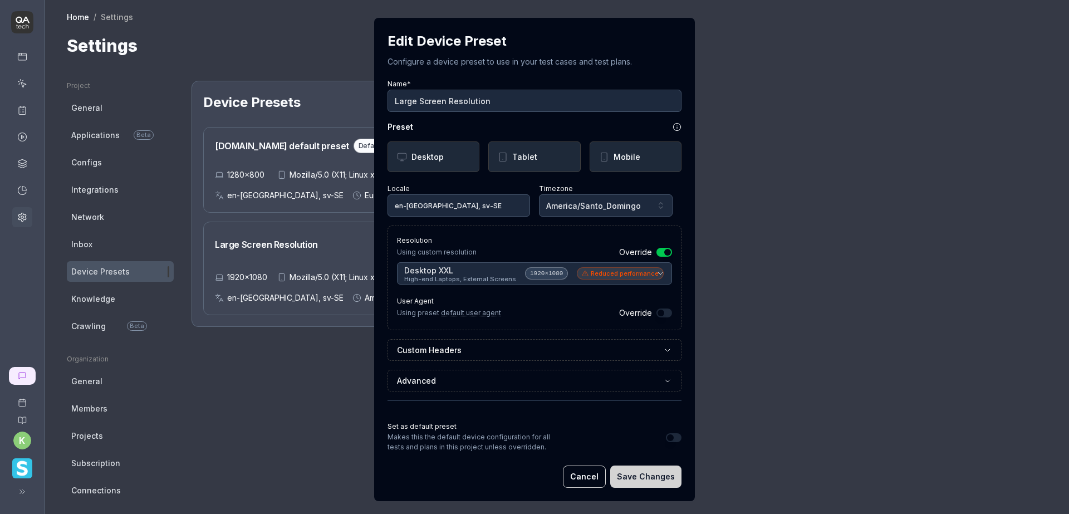
click at [672, 436] on button "Set as default preset" at bounding box center [674, 437] width 16 height 9
click at [641, 477] on button "Save Changes" at bounding box center [645, 477] width 71 height 22
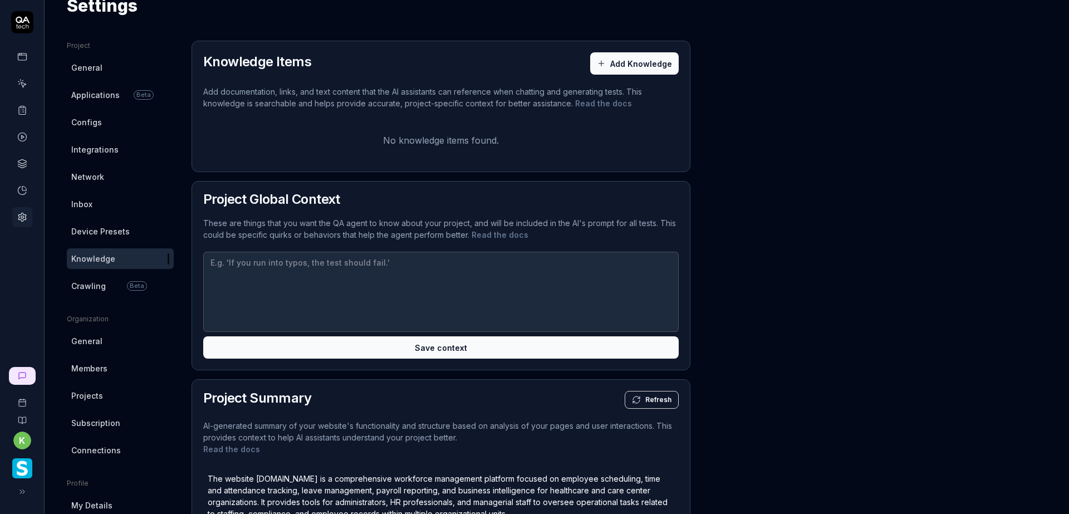
scroll to position [223, 0]
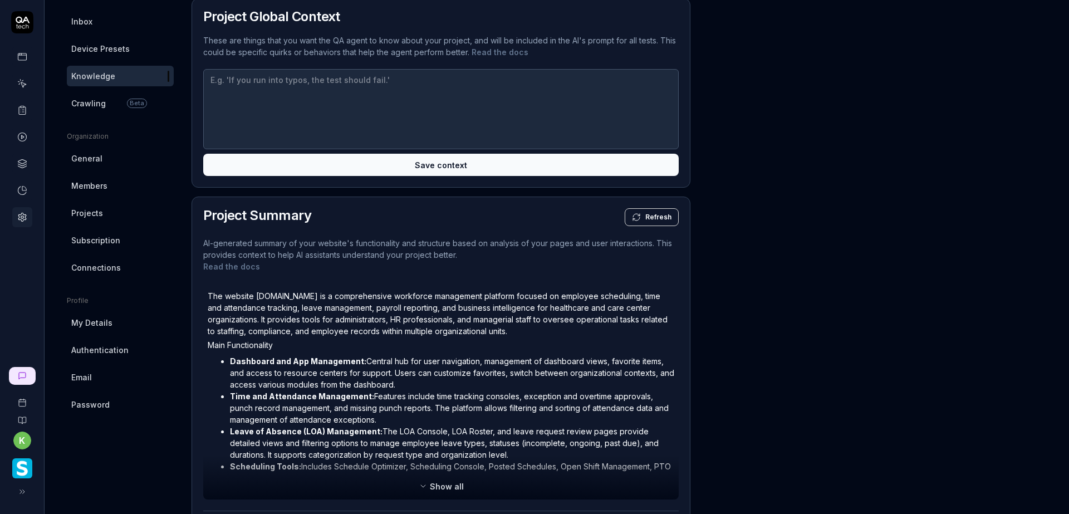
type textarea "*"
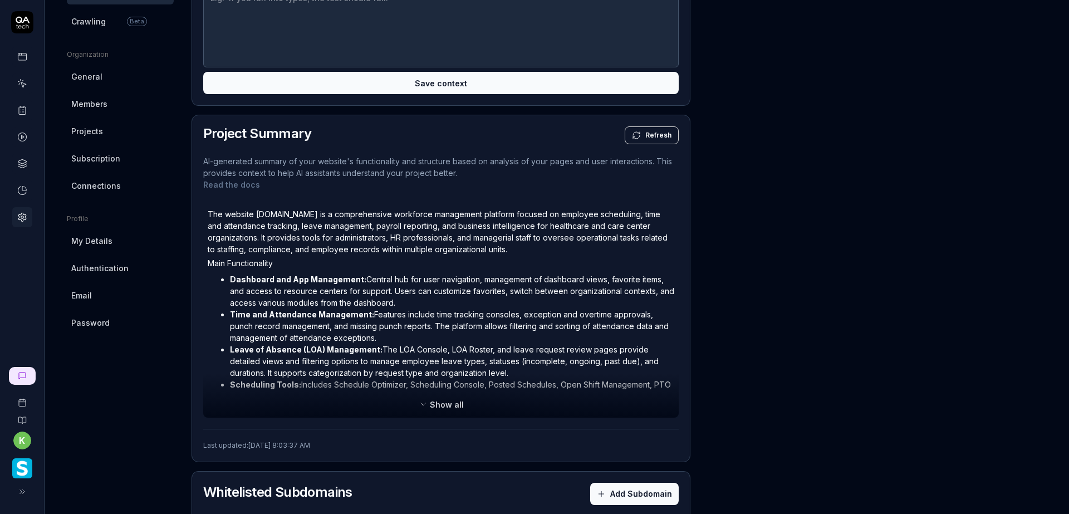
scroll to position [334, 0]
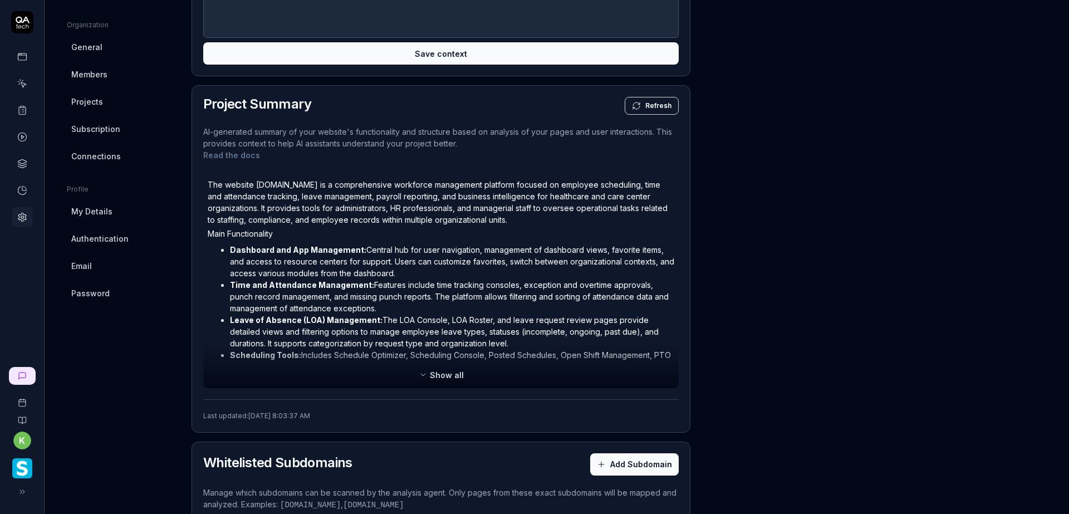
click at [25, 419] on icon at bounding box center [22, 420] width 9 height 9
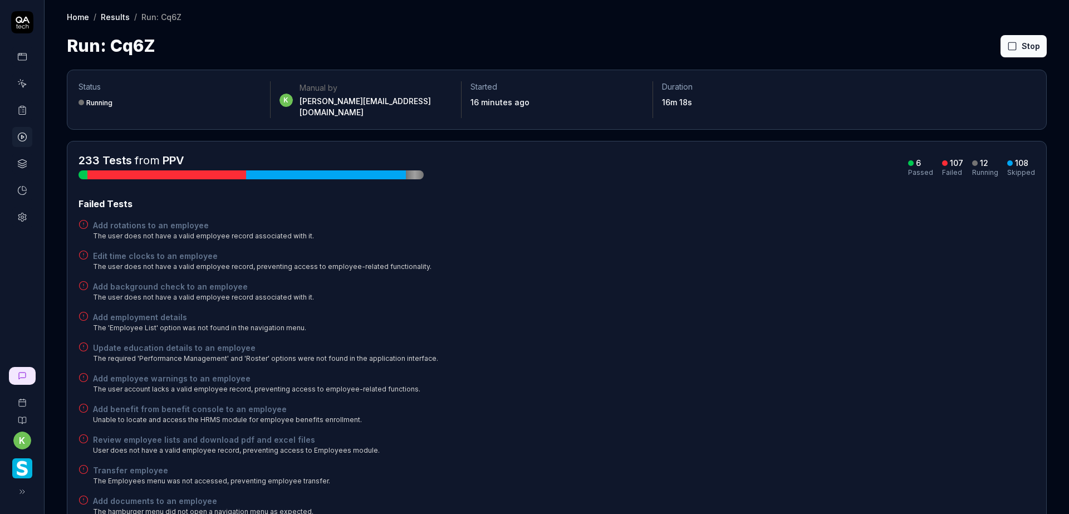
click at [932, 281] on div "Add background check to an employee The user does not have a valid employee rec…" at bounding box center [557, 292] width 957 height 22
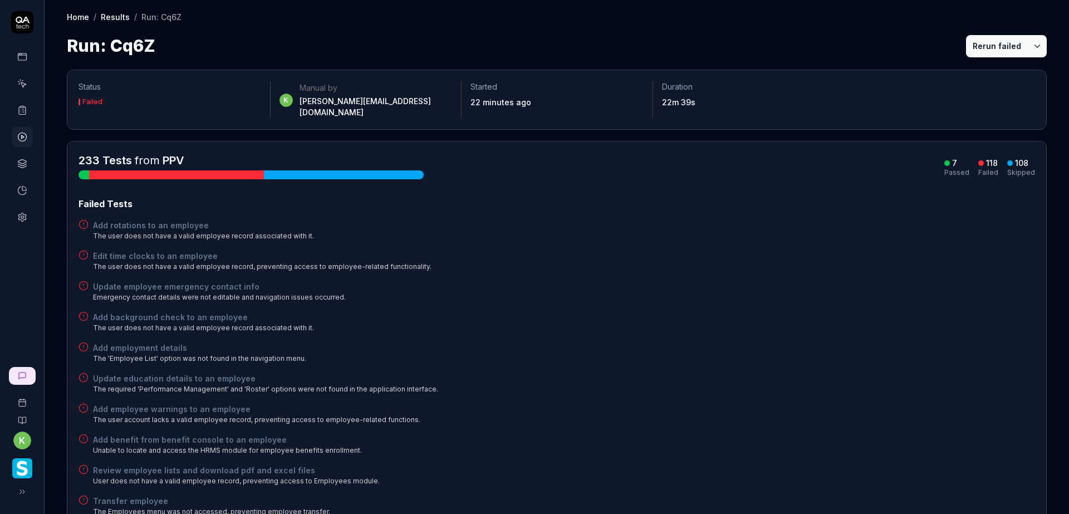
click at [916, 281] on div "Update employee emergency contact info Emergency contact details were not edita…" at bounding box center [557, 292] width 957 height 22
click at [798, 317] on div "Add background check to an employee The user does not have a valid employee rec…" at bounding box center [557, 322] width 957 height 22
click at [992, 41] on button "Rerun failed" at bounding box center [997, 46] width 62 height 22
click at [981, 48] on button "Rerun failed" at bounding box center [997, 46] width 62 height 22
click at [814, 311] on div "Add background check to an employee The user does not have a valid employee rec…" at bounding box center [557, 322] width 957 height 22
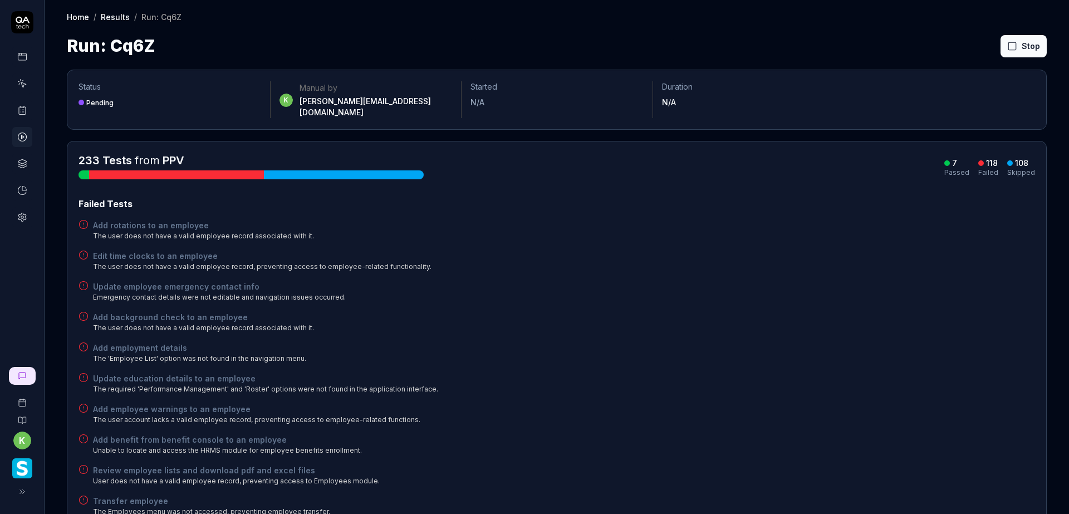
click at [1015, 41] on button "Stop" at bounding box center [1024, 46] width 46 height 22
click at [959, 378] on div "Update education details to an employee The required 'Performance Management' a…" at bounding box center [557, 384] width 957 height 22
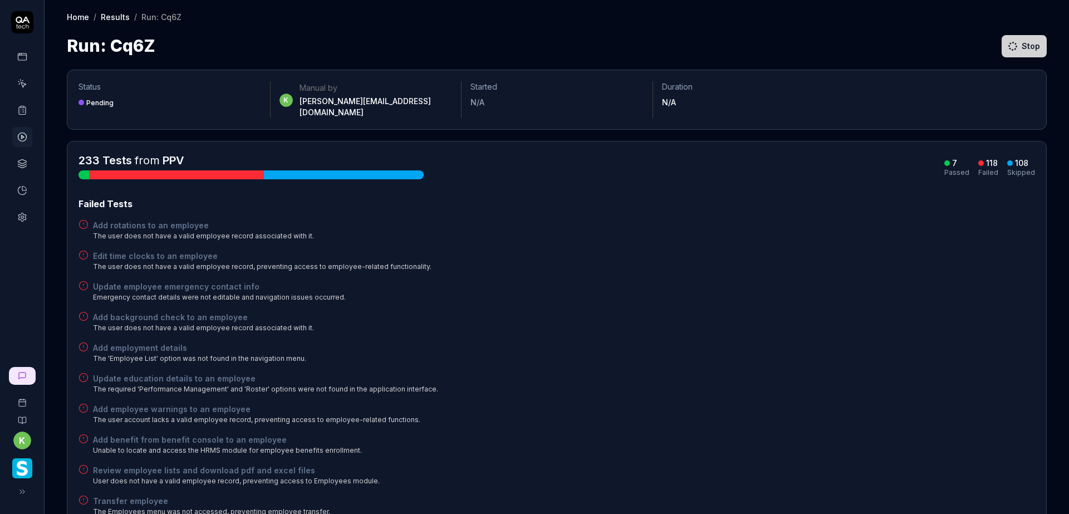
click at [1022, 41] on button "Stop" at bounding box center [1024, 46] width 46 height 22
click at [743, 342] on div "Add employment details The 'Employee List' option was not found in the navigati…" at bounding box center [557, 353] width 957 height 22
click at [807, 281] on div "Update employee emergency contact info Emergency contact details were not edita…" at bounding box center [557, 292] width 957 height 22
